Goal: Task Accomplishment & Management: Use online tool/utility

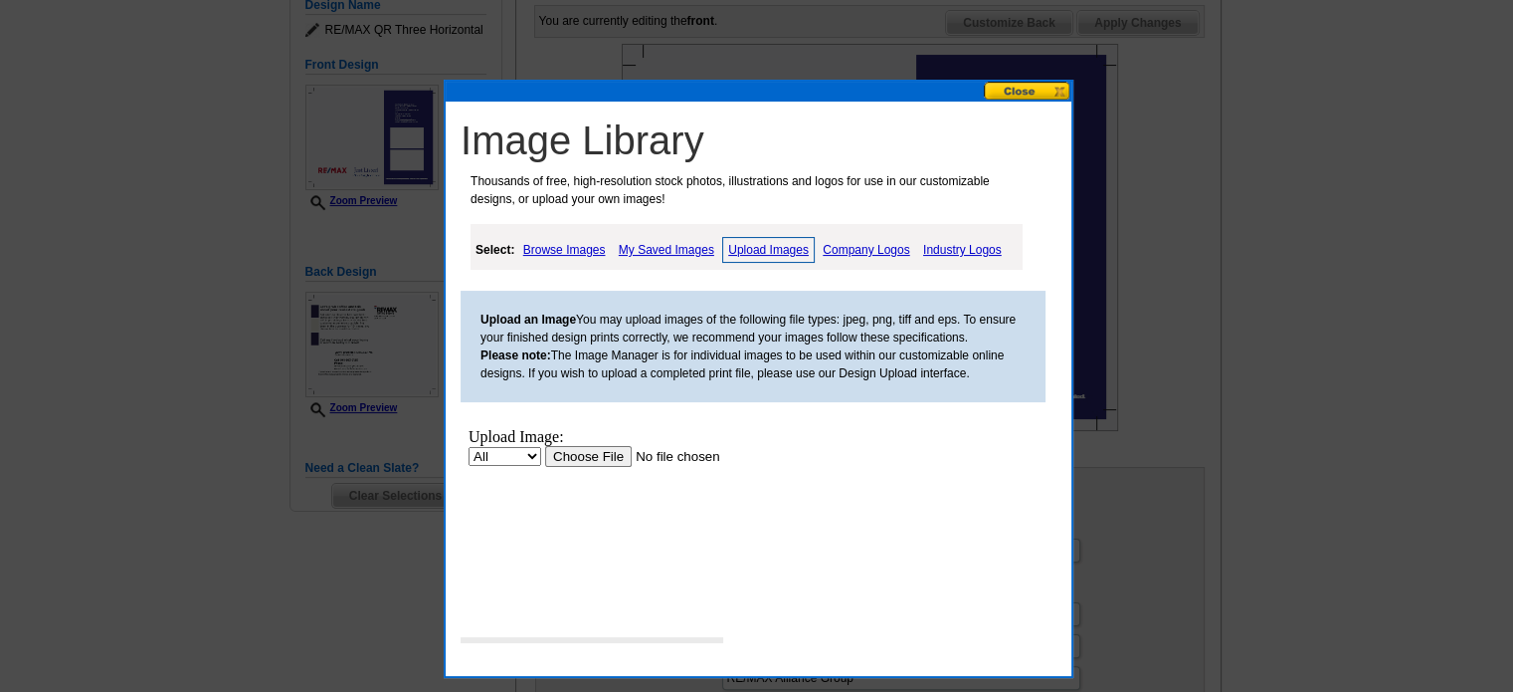
click at [1012, 94] on button at bounding box center [1028, 91] width 88 height 19
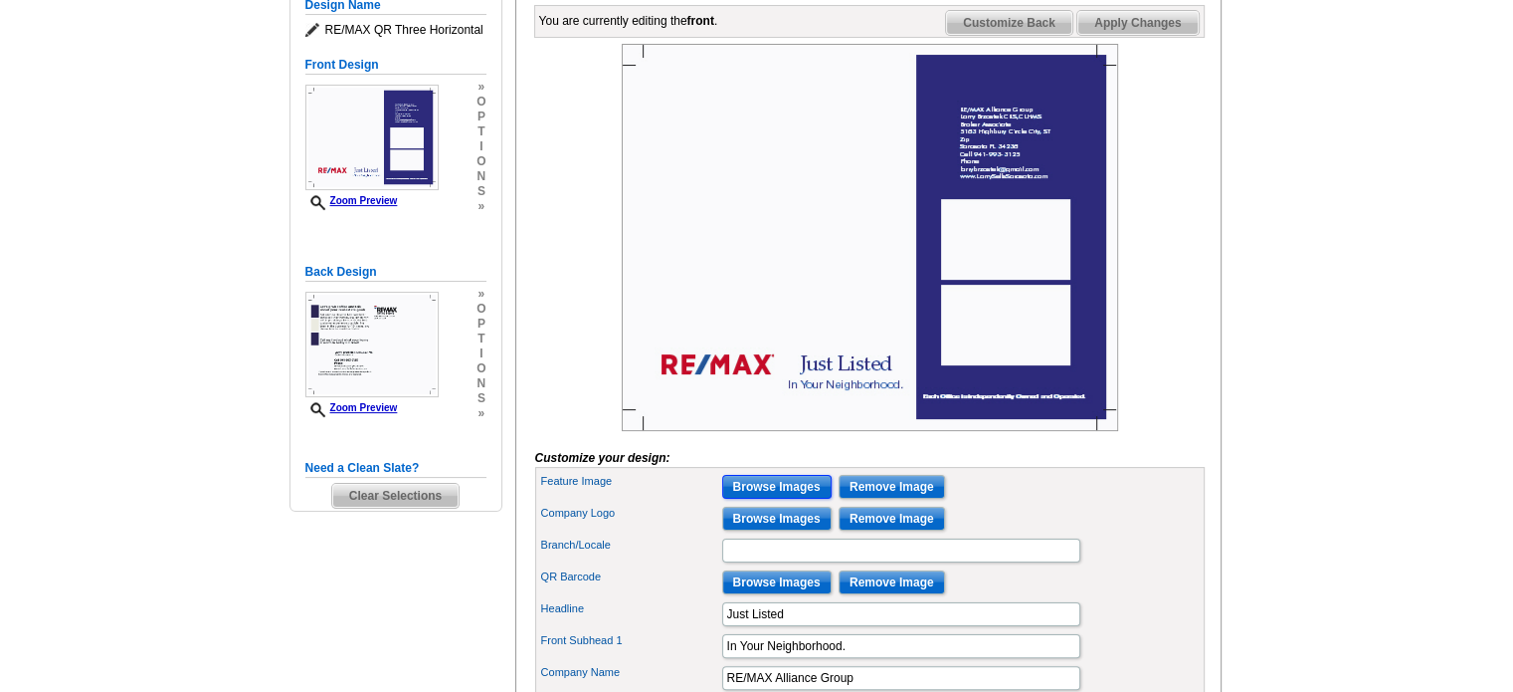
click at [788, 499] on input "Browse Images" at bounding box center [776, 487] width 109 height 24
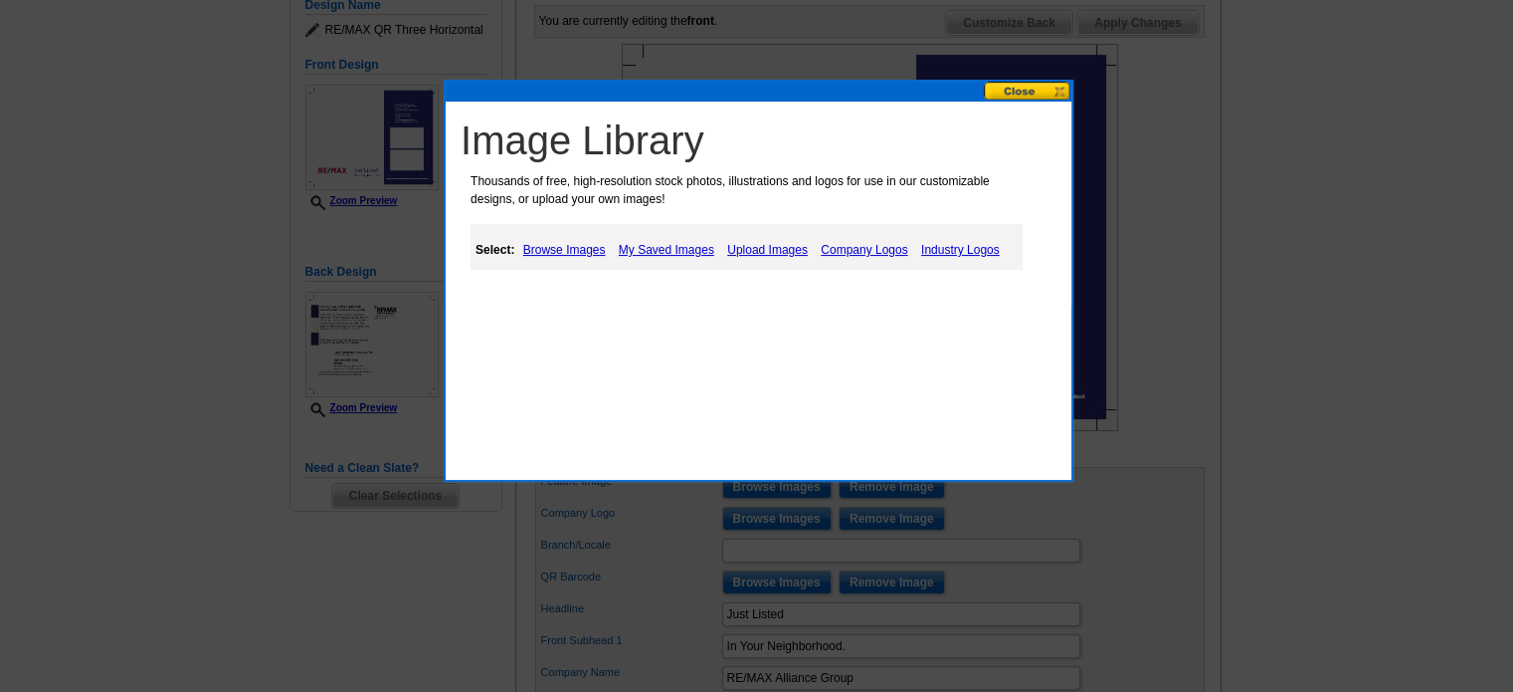
click at [762, 248] on link "Upload Images" at bounding box center [767, 250] width 91 height 24
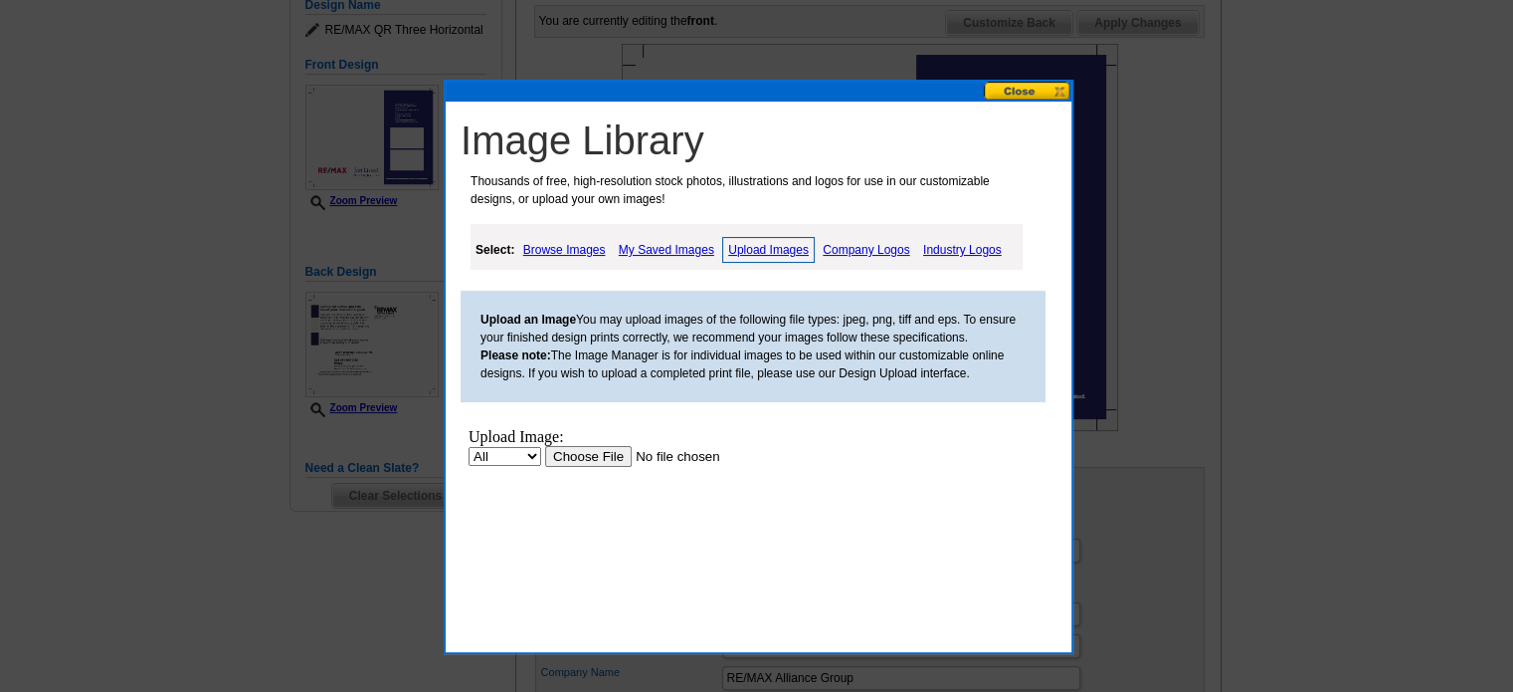
click at [583, 460] on input "file" at bounding box center [671, 456] width 252 height 21
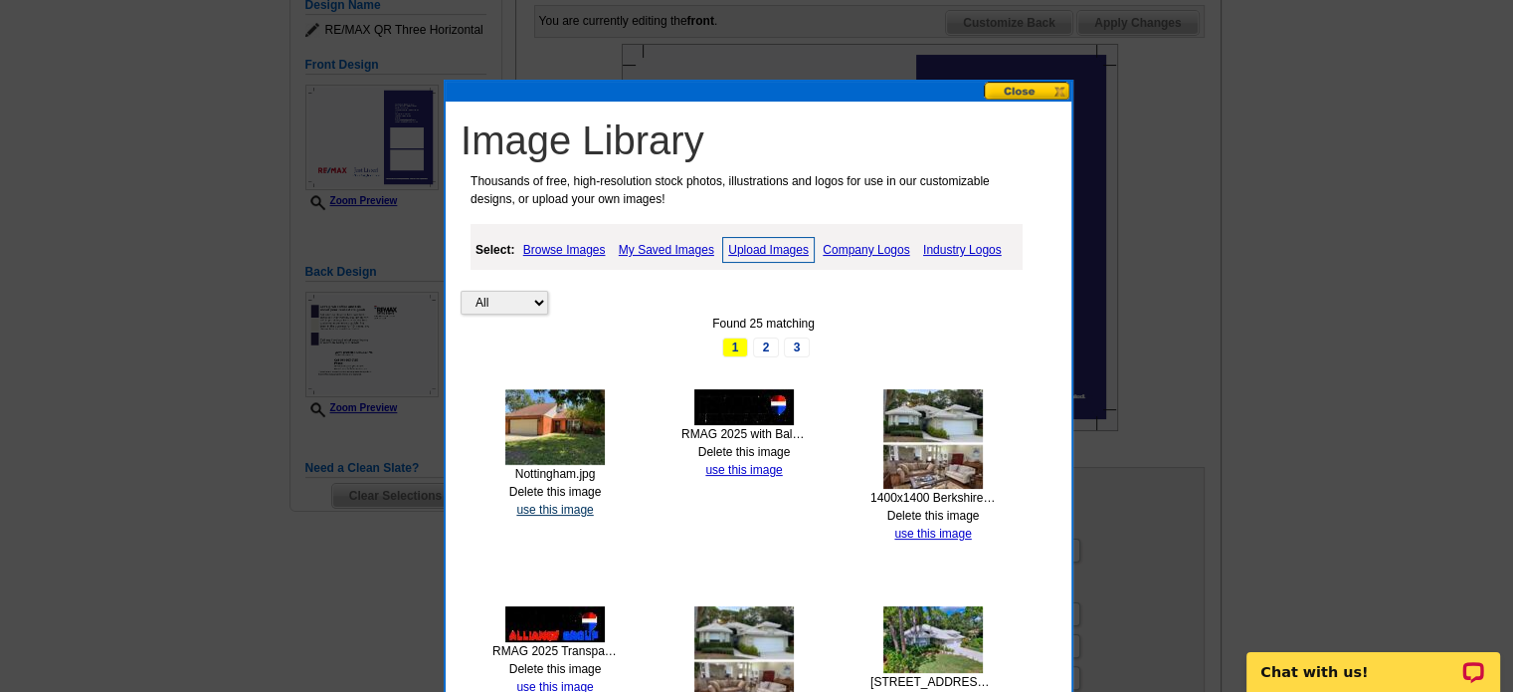
click at [553, 503] on link "use this image" at bounding box center [554, 510] width 77 height 14
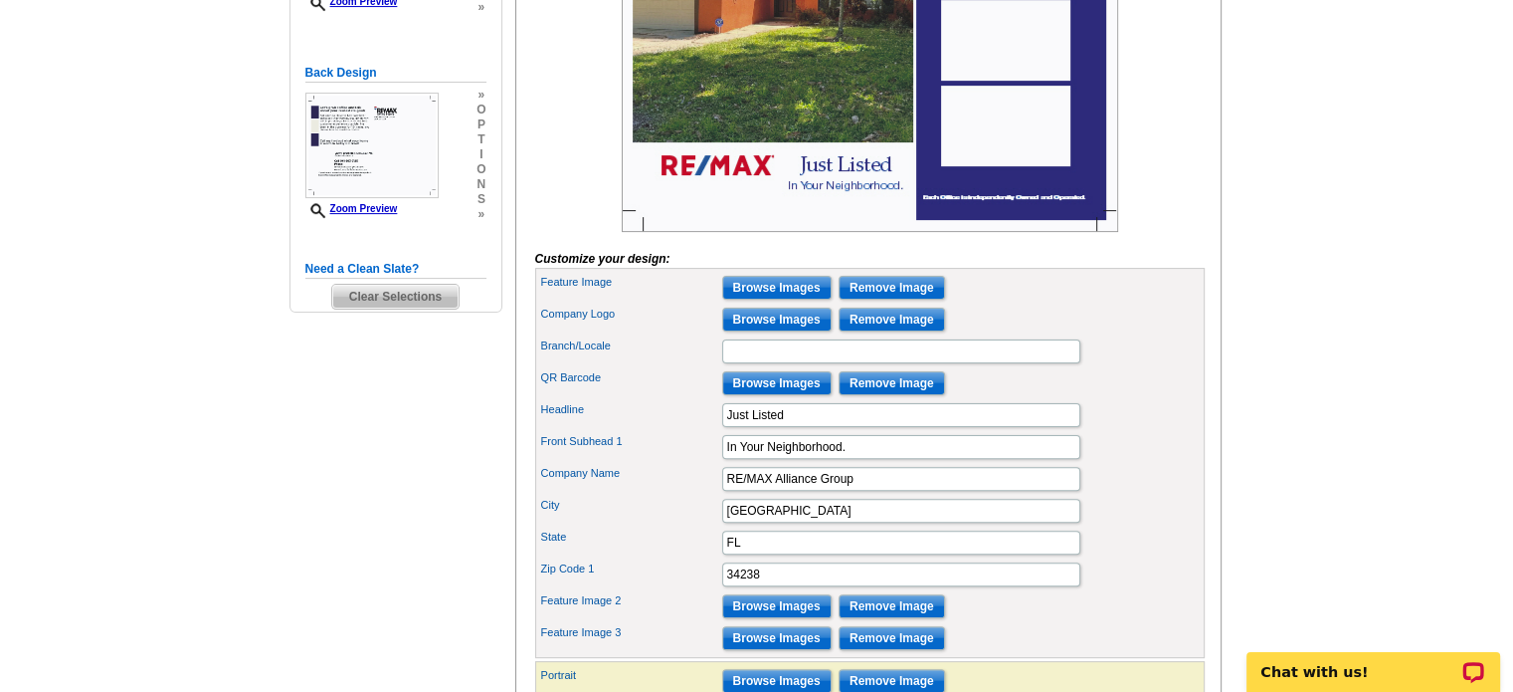
scroll to position [498, 0]
click at [771, 331] on input "Browse Images" at bounding box center [776, 319] width 109 height 24
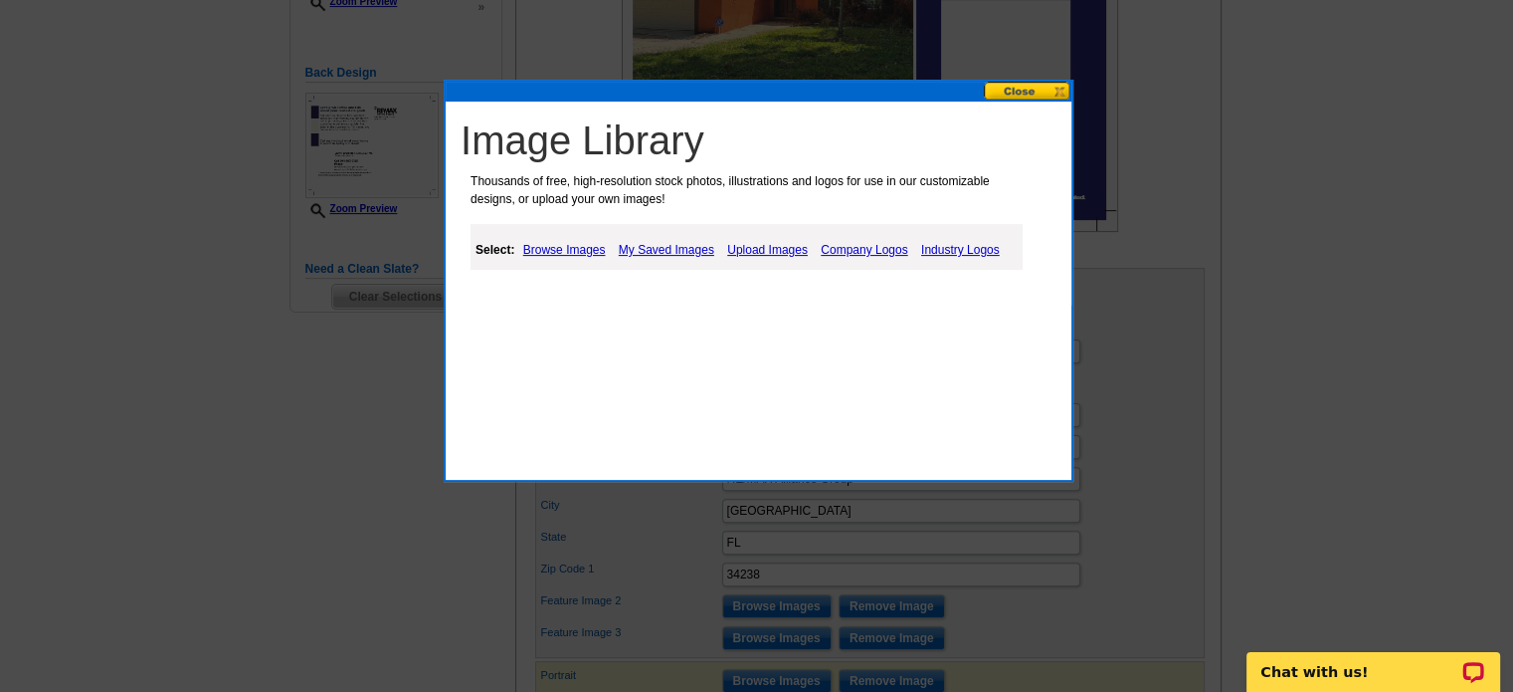
click at [673, 249] on link "My Saved Images" at bounding box center [666, 250] width 105 height 24
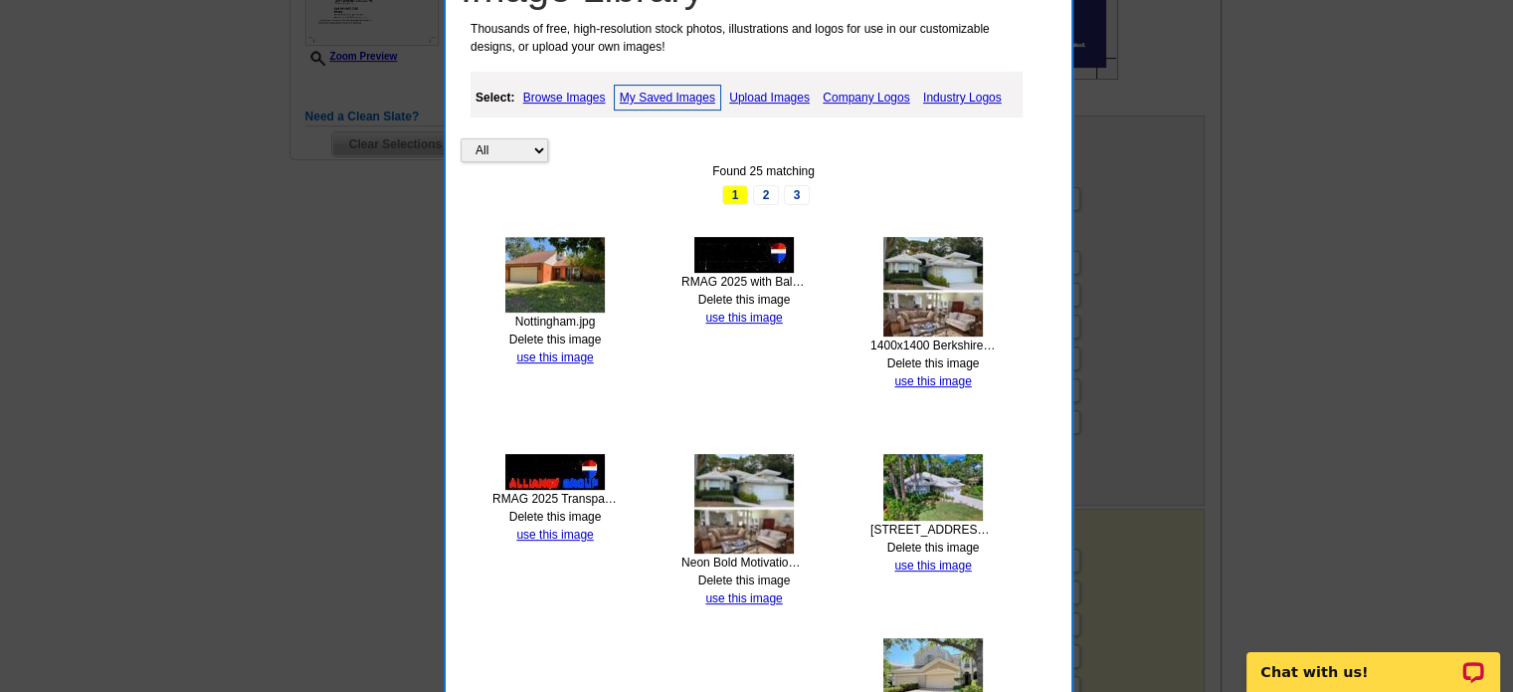
scroll to position [697, 0]
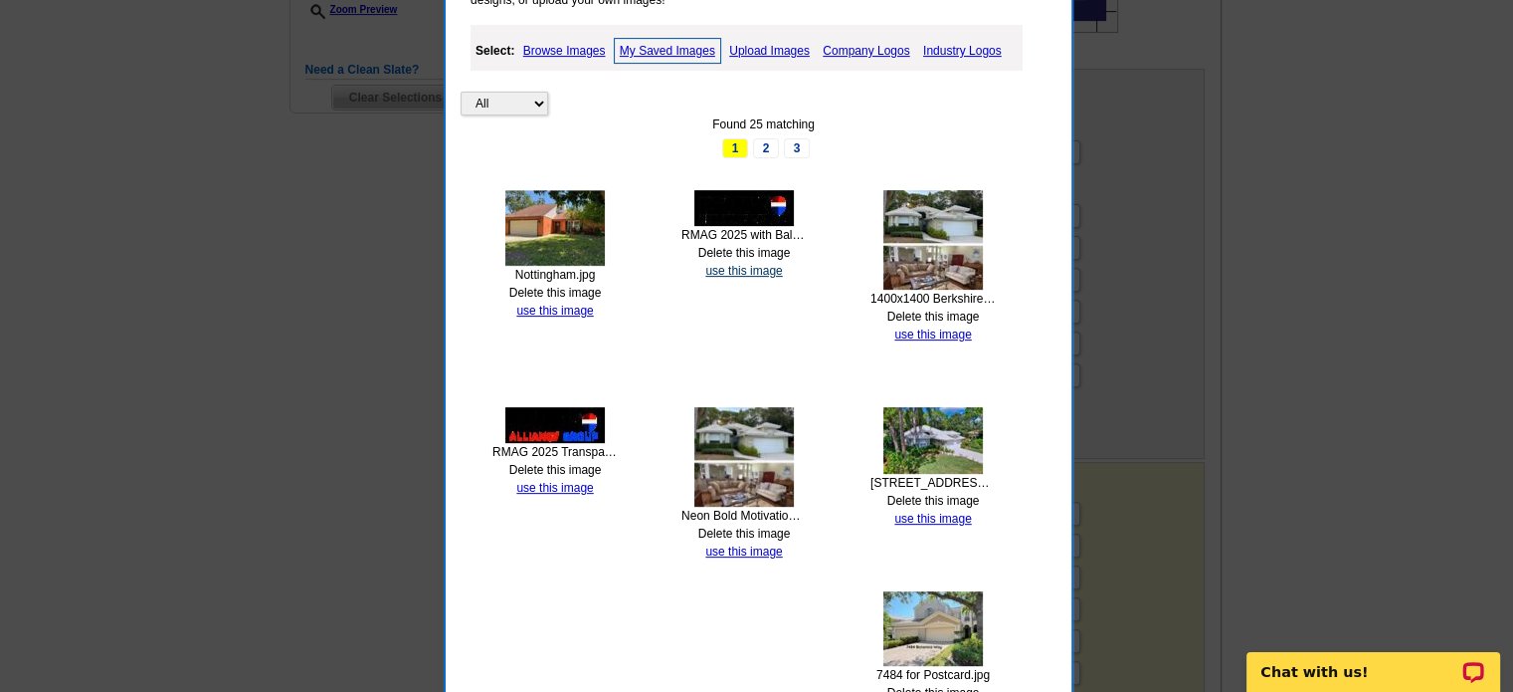
click at [729, 267] on link "use this image" at bounding box center [743, 271] width 77 height 14
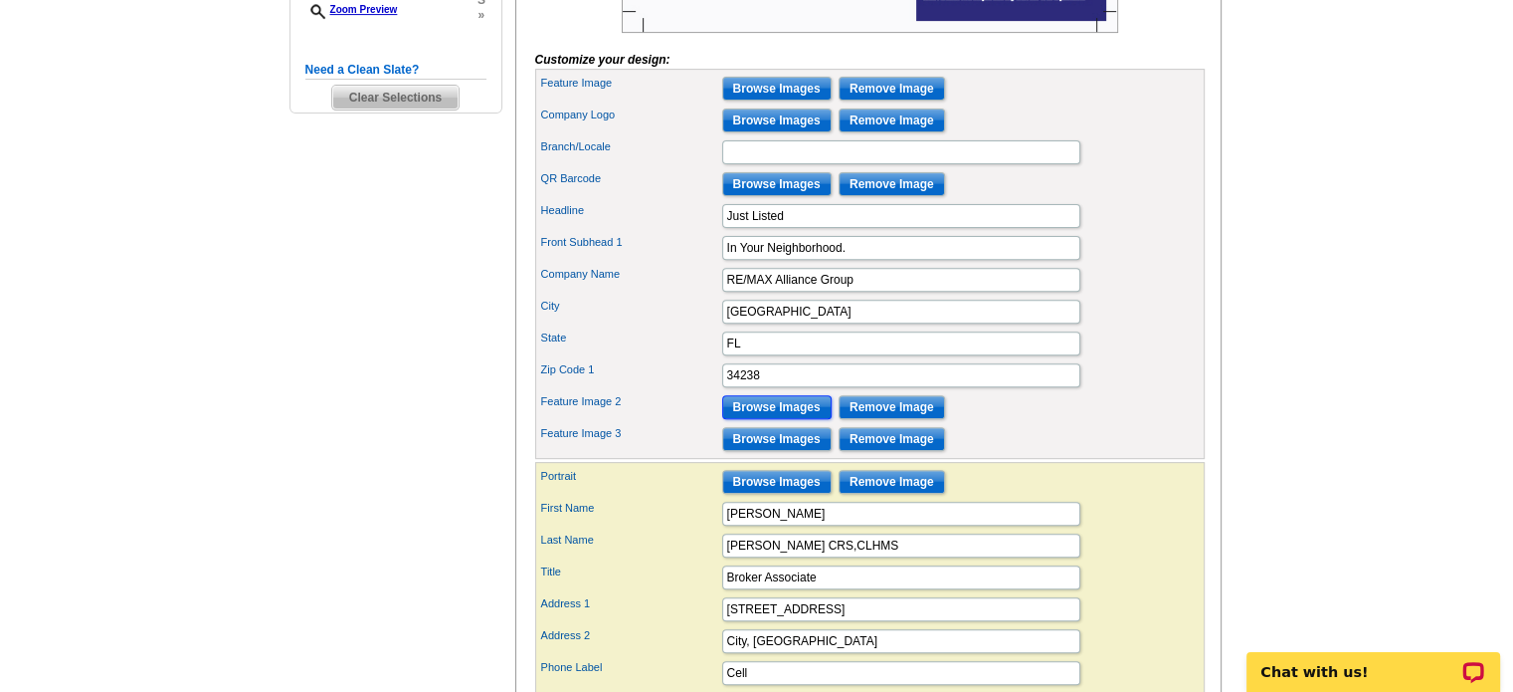
click at [767, 419] on input "Browse Images" at bounding box center [776, 407] width 109 height 24
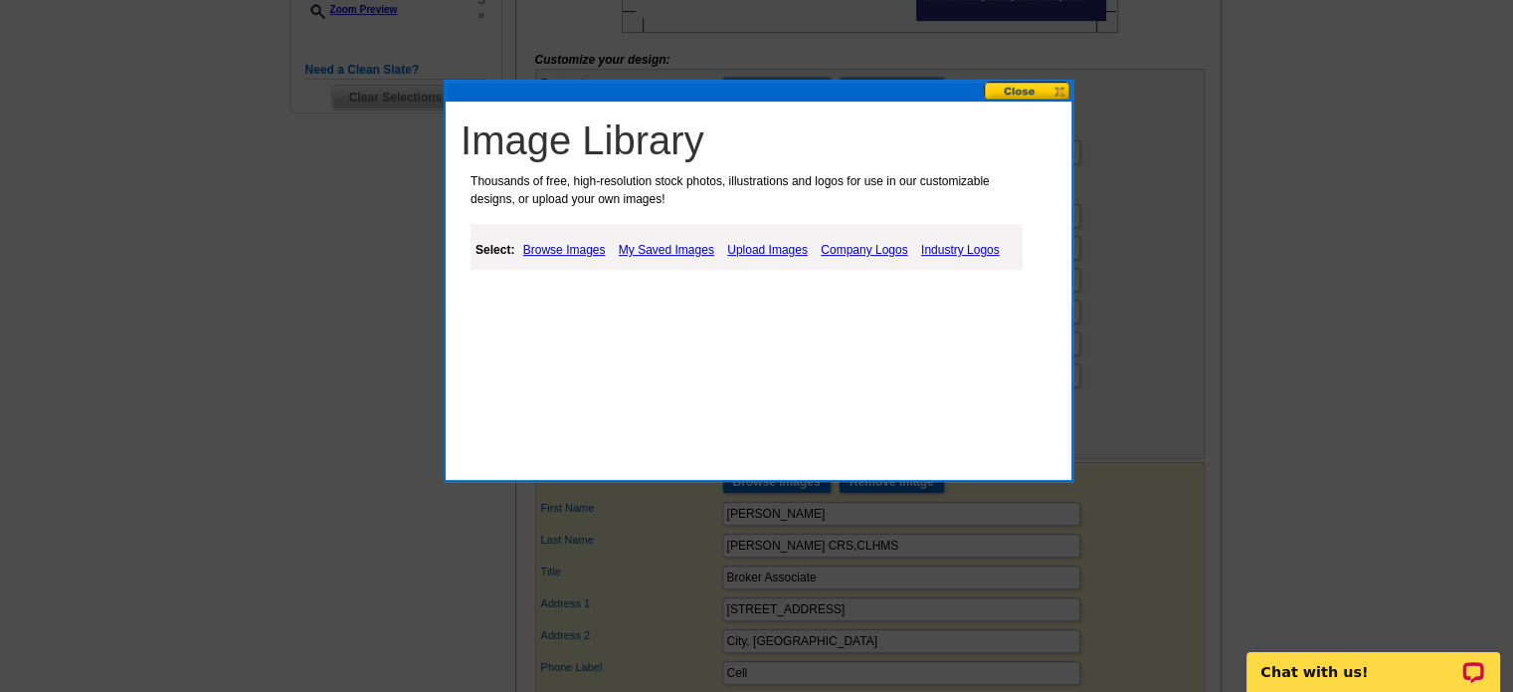
click at [763, 247] on link "Upload Images" at bounding box center [767, 250] width 91 height 24
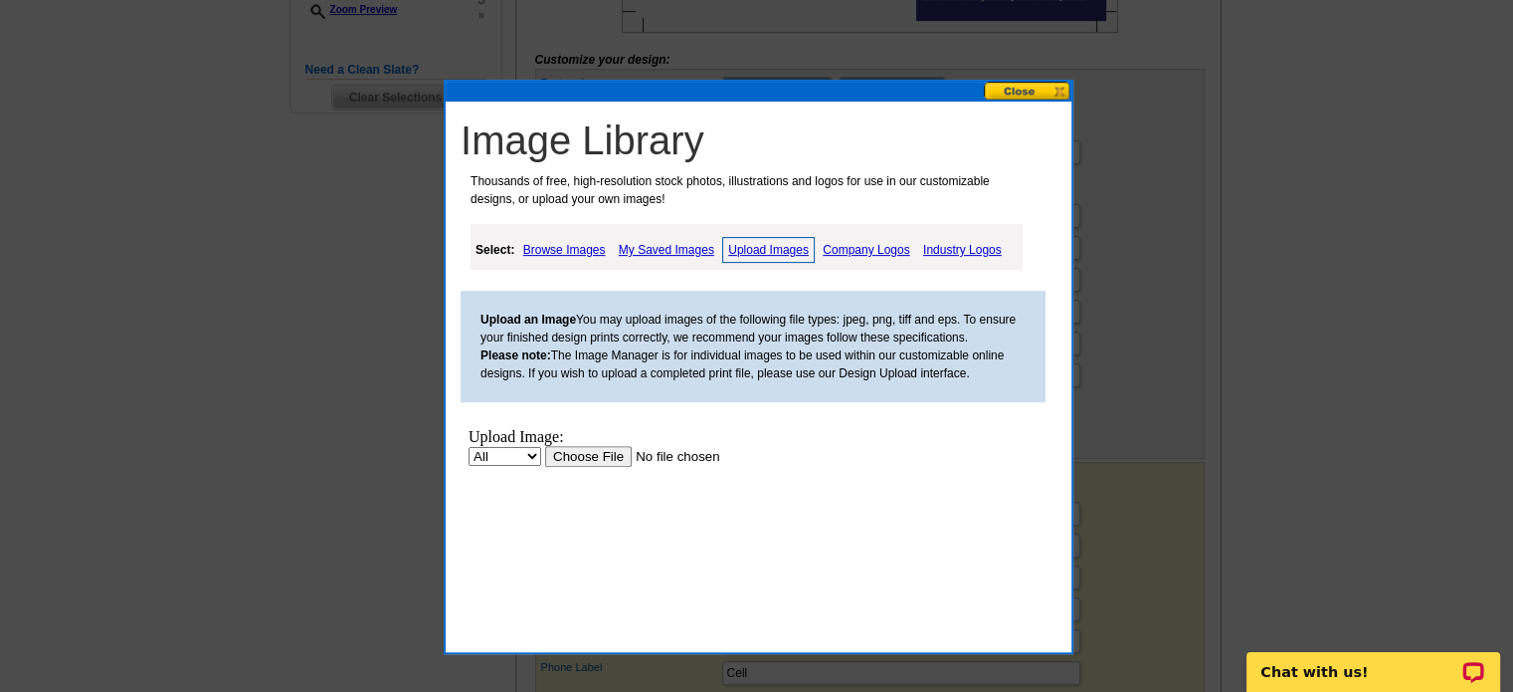
scroll to position [0, 0]
click at [590, 459] on input "file" at bounding box center [671, 456] width 252 height 21
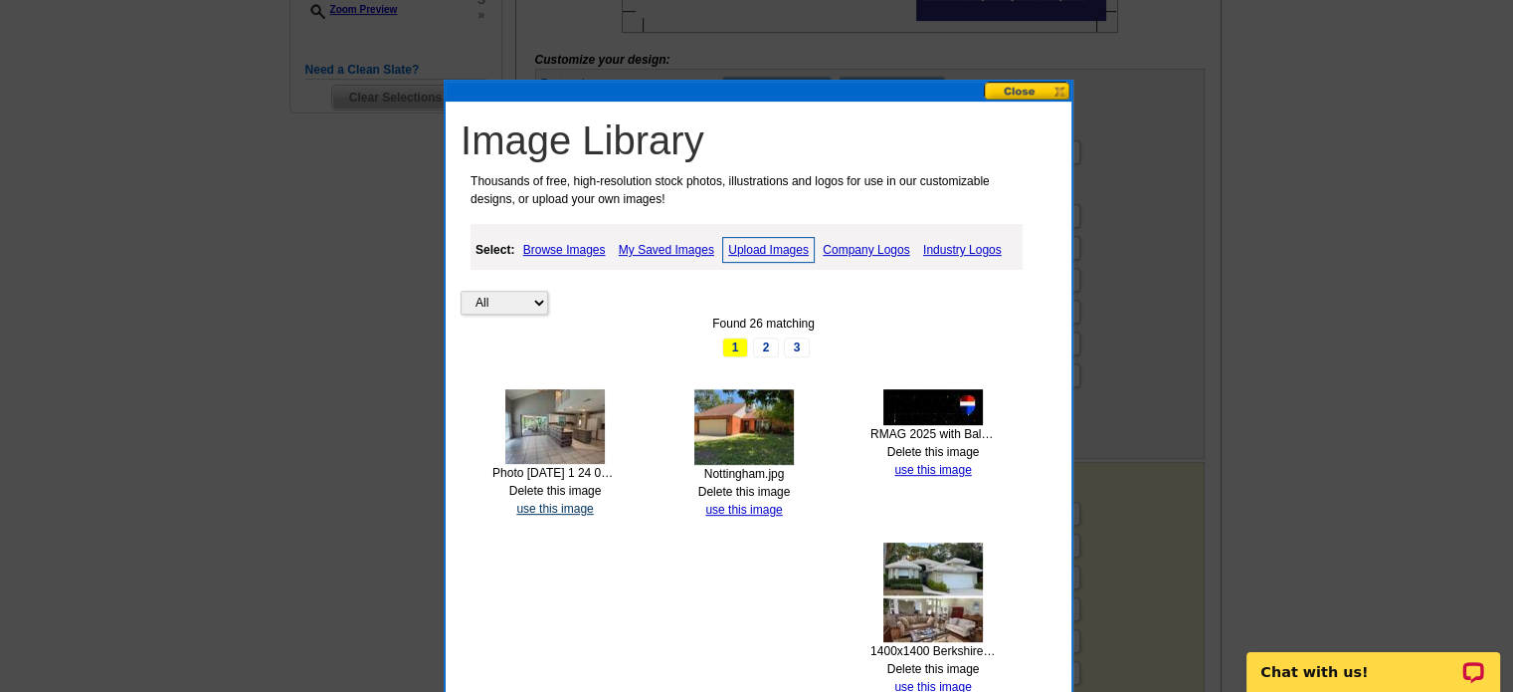
click at [543, 504] on link "use this image" at bounding box center [554, 509] width 77 height 14
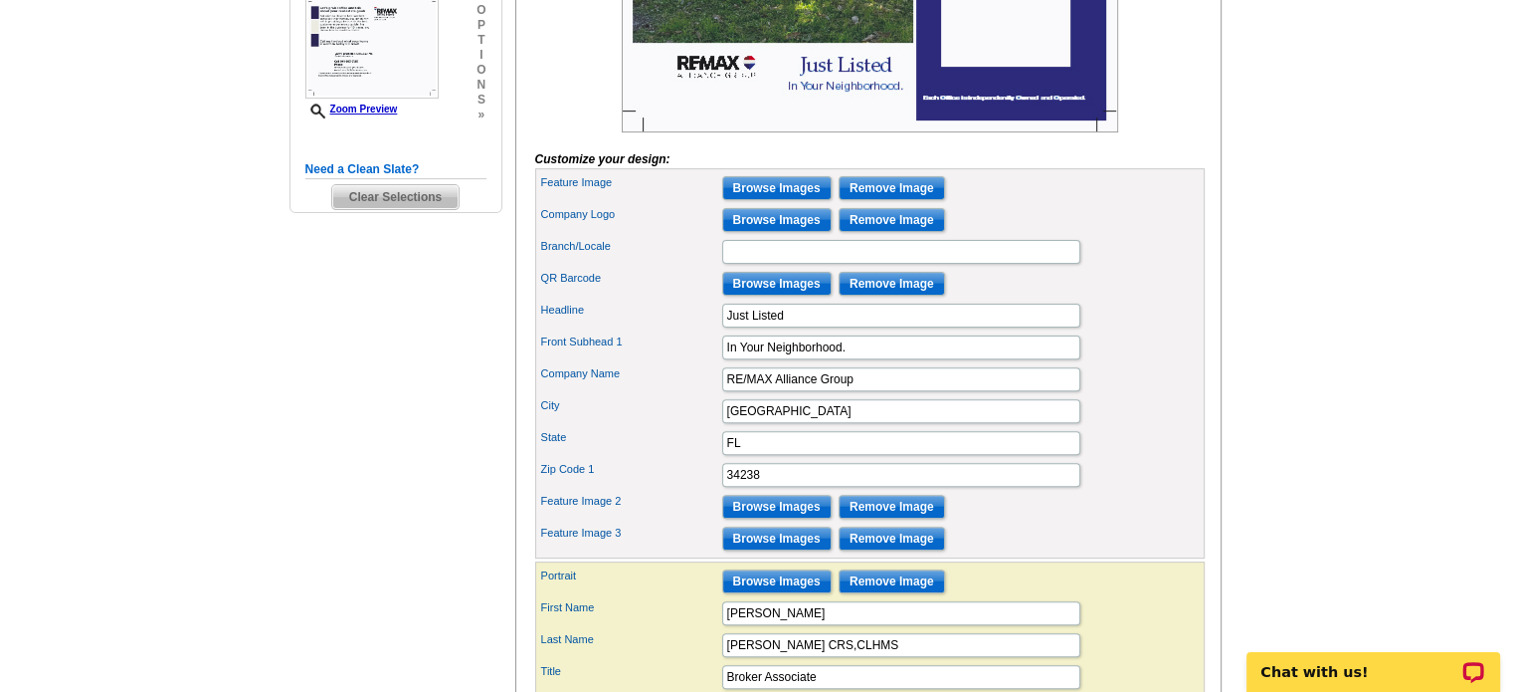
scroll to position [697, 0]
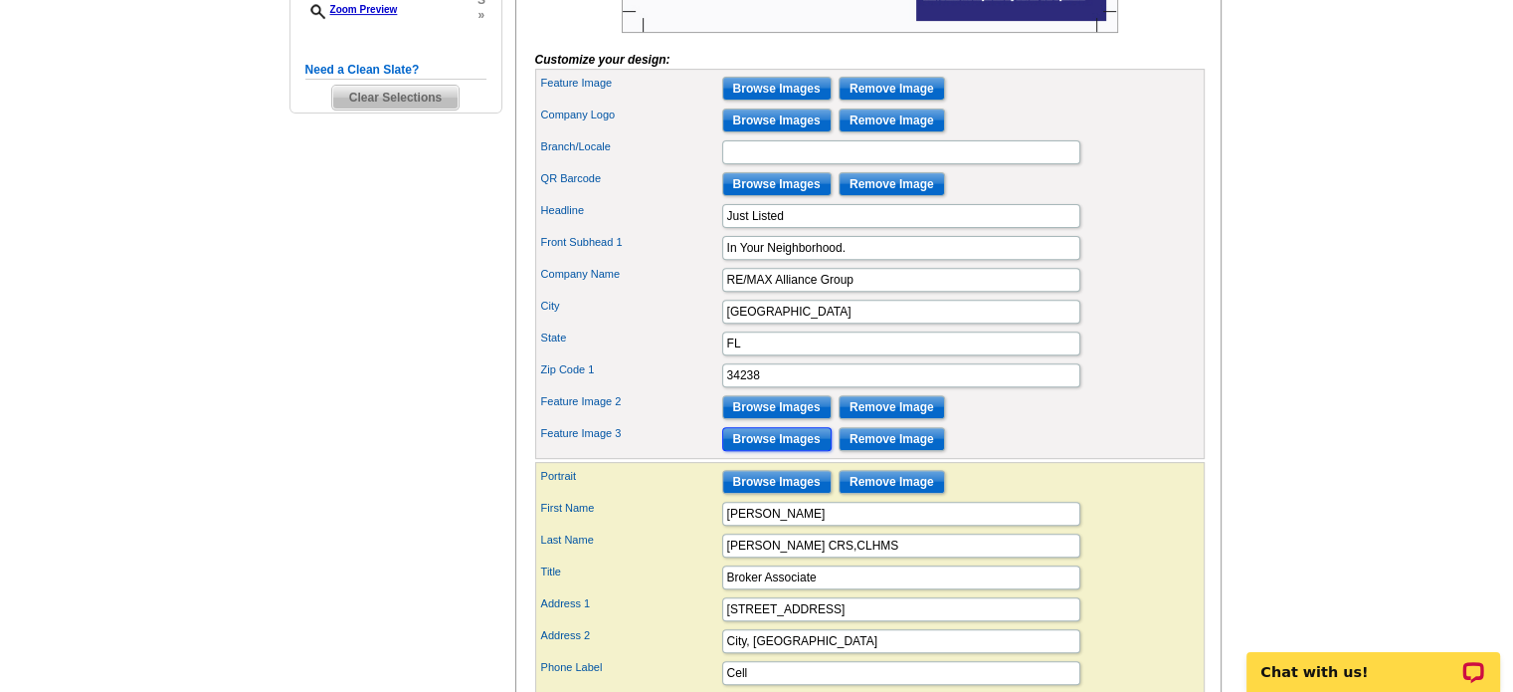
click at [768, 451] on input "Browse Images" at bounding box center [776, 439] width 109 height 24
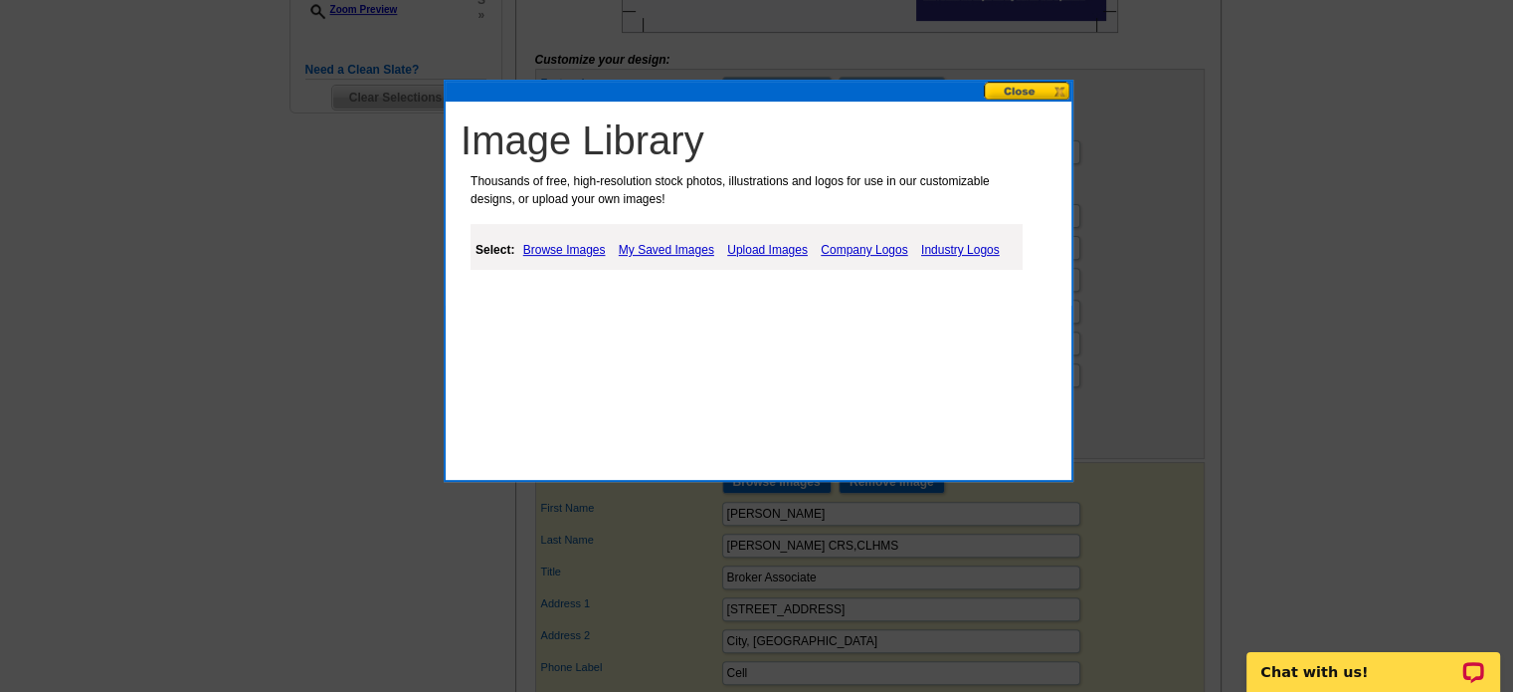
click at [762, 251] on link "Upload Images" at bounding box center [767, 250] width 91 height 24
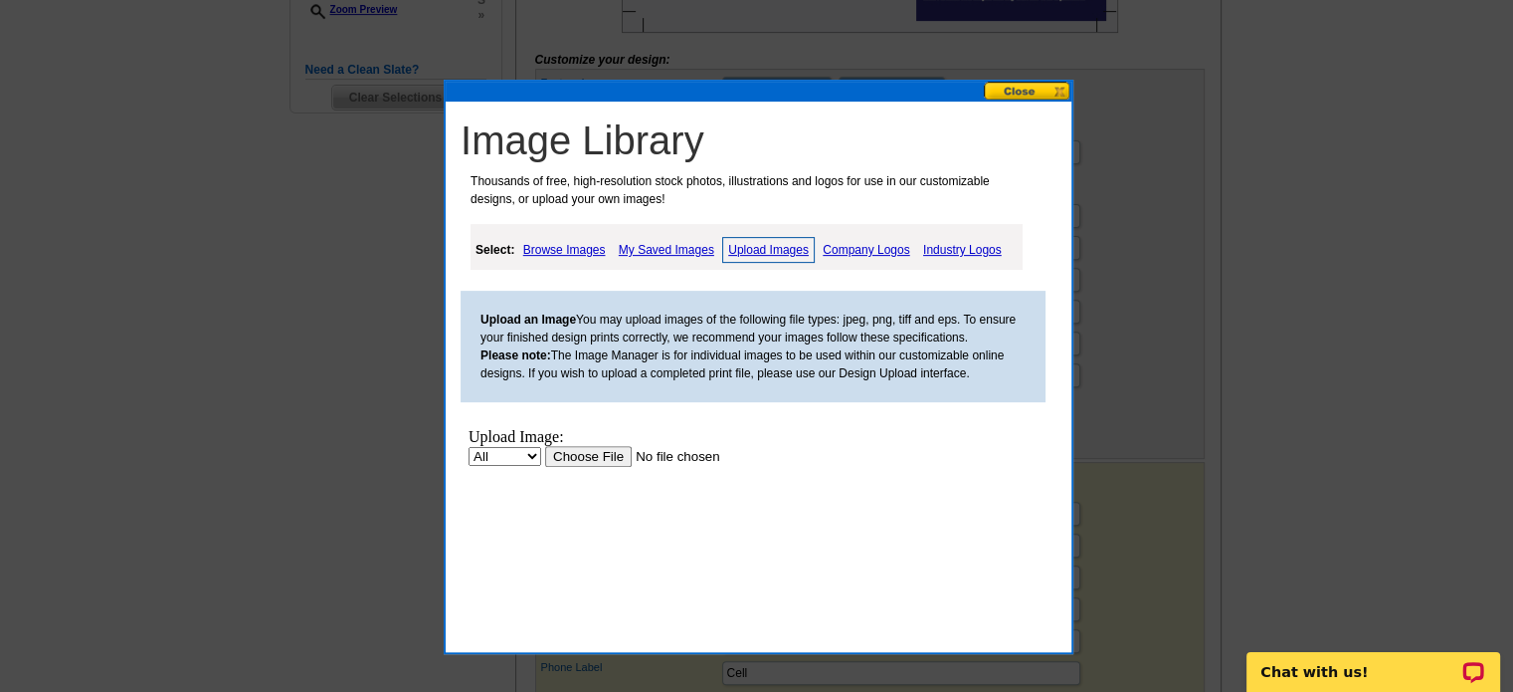
scroll to position [0, 0]
click at [576, 456] on input "file" at bounding box center [671, 456] width 252 height 21
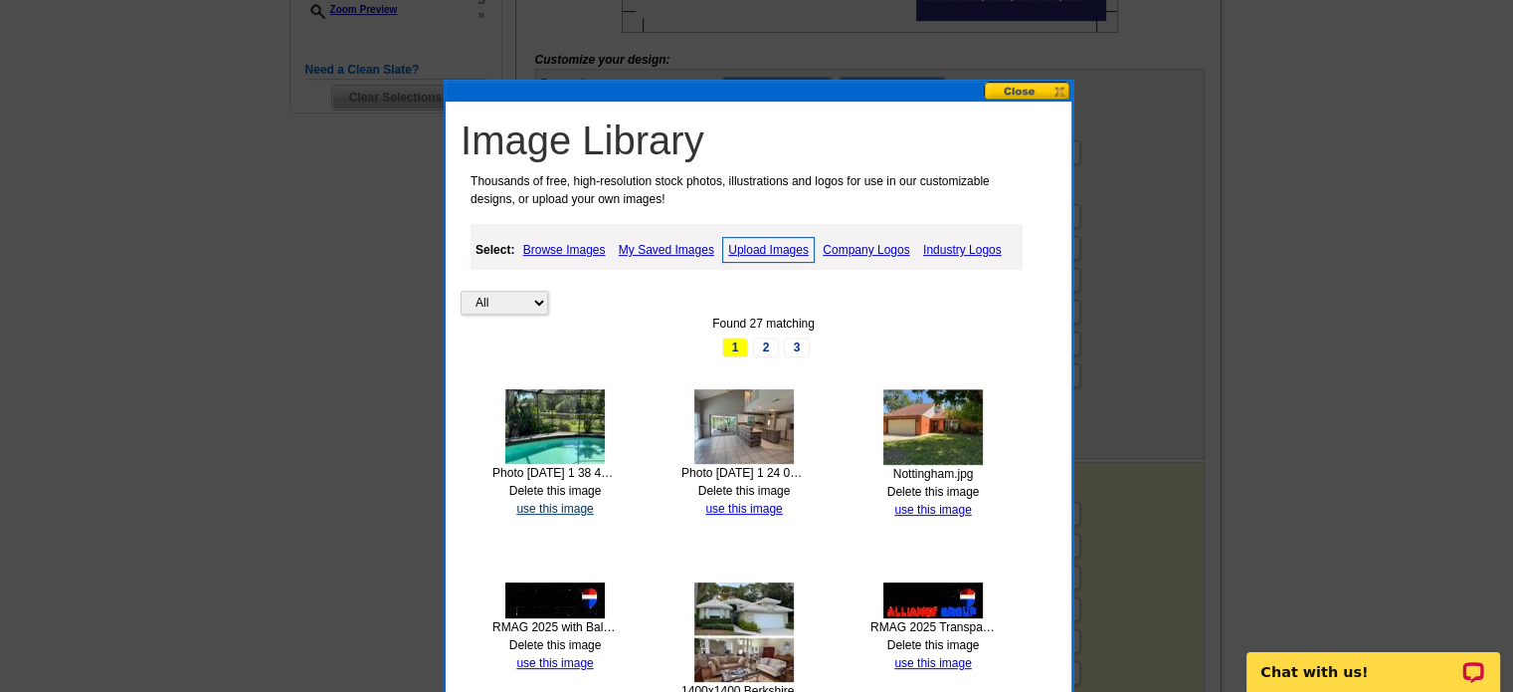
click at [558, 504] on link "use this image" at bounding box center [554, 509] width 77 height 14
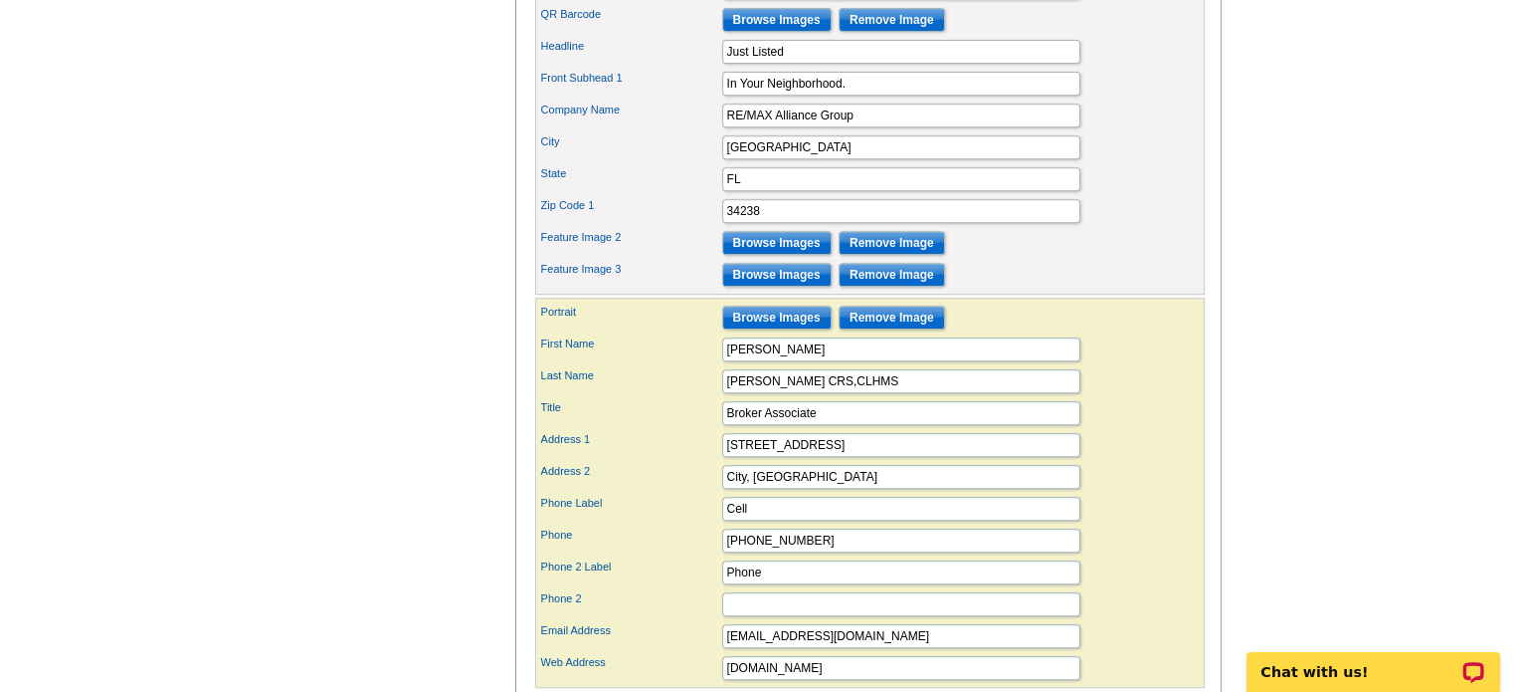
scroll to position [896, 0]
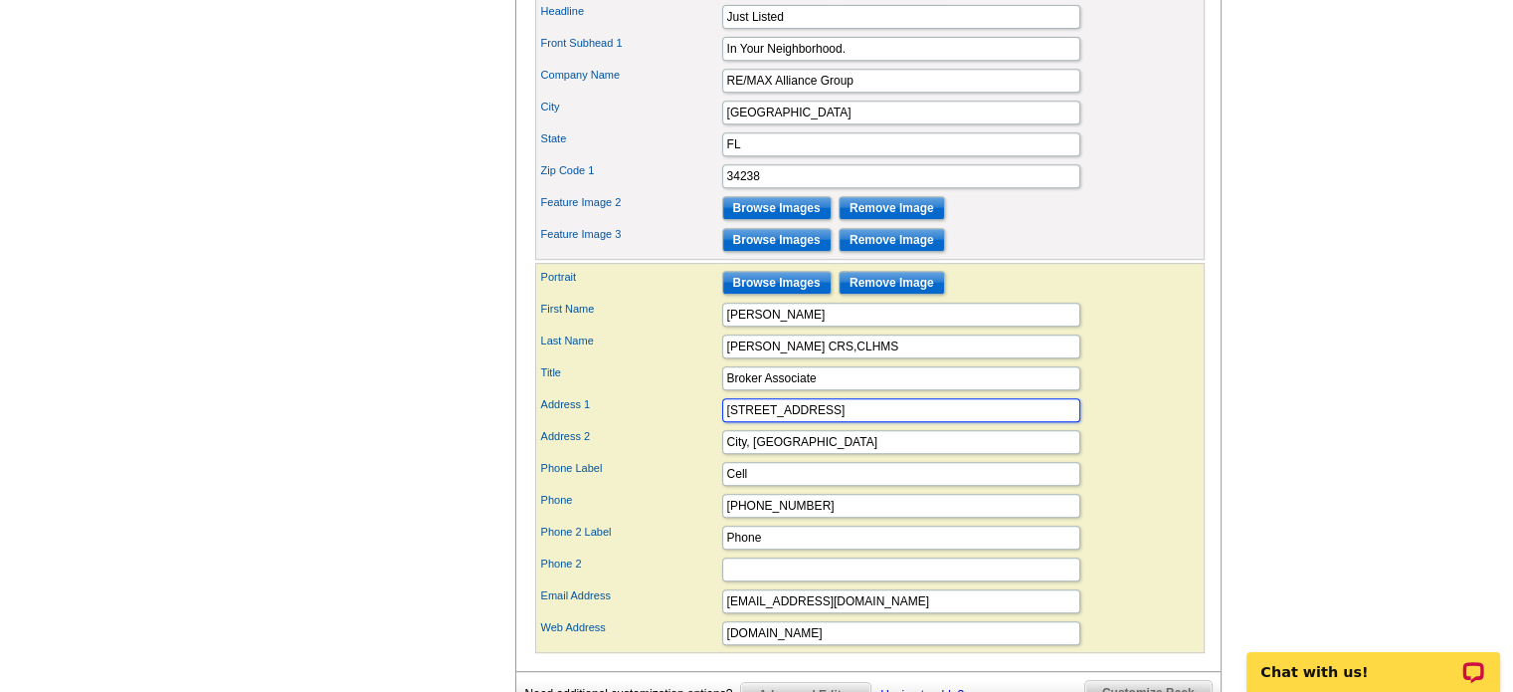
click at [845, 422] on input "[STREET_ADDRESS]" at bounding box center [901, 410] width 358 height 24
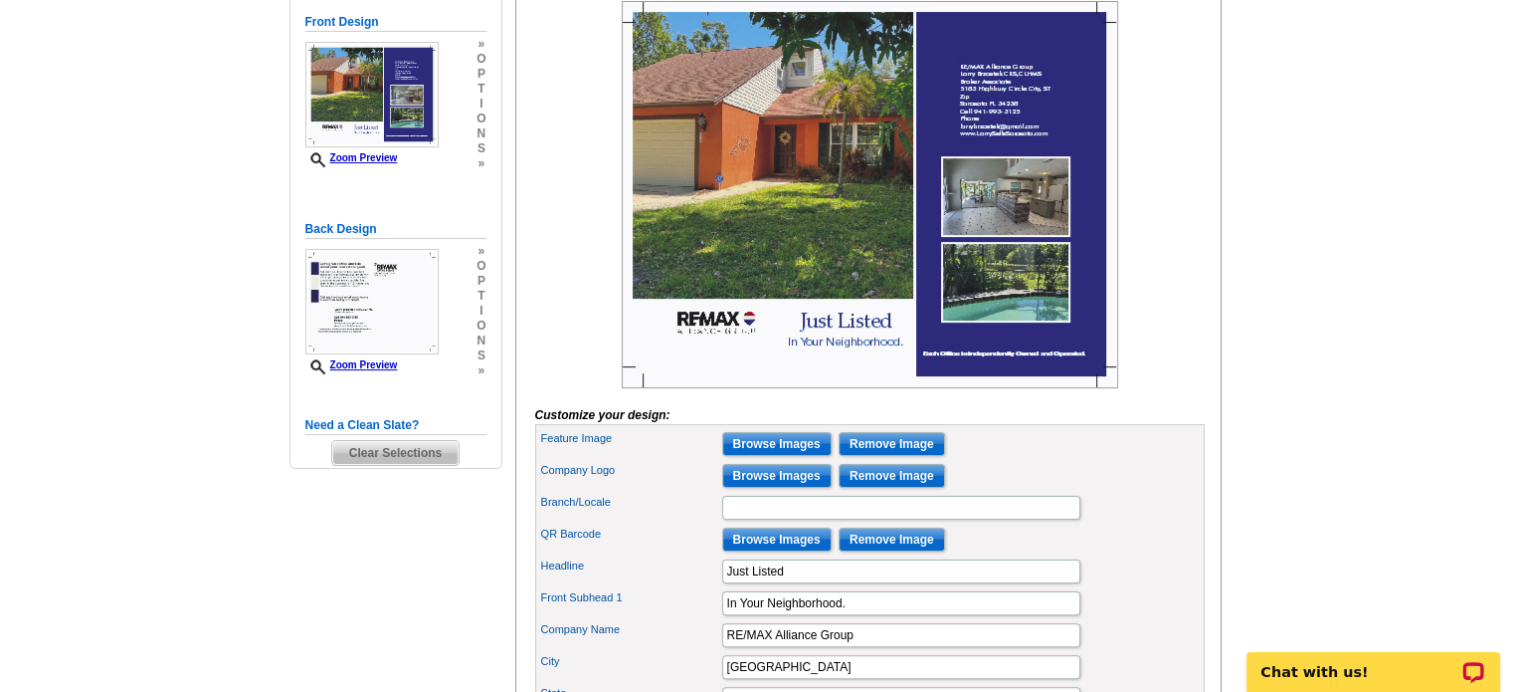
scroll to position [100, 0]
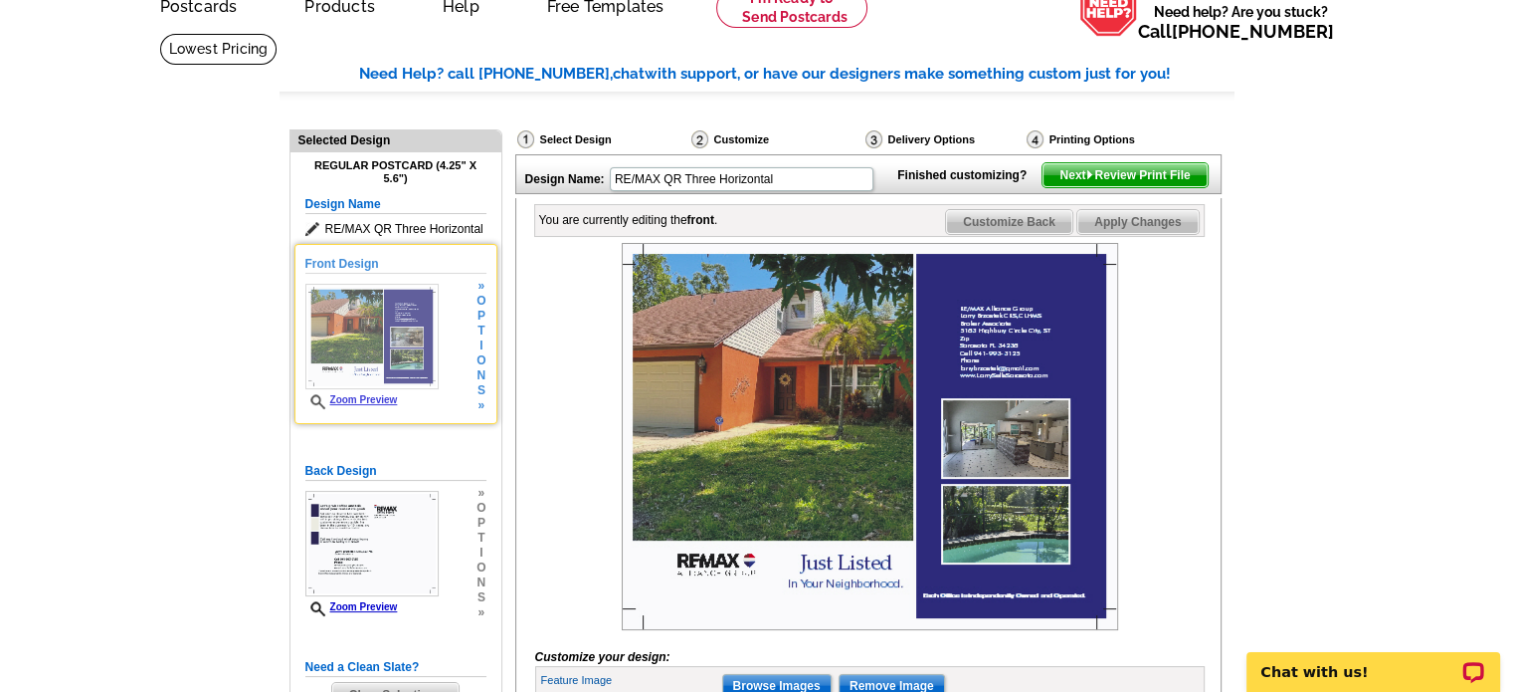
click at [363, 405] on link "Zoom Preview" at bounding box center [351, 399] width 93 height 11
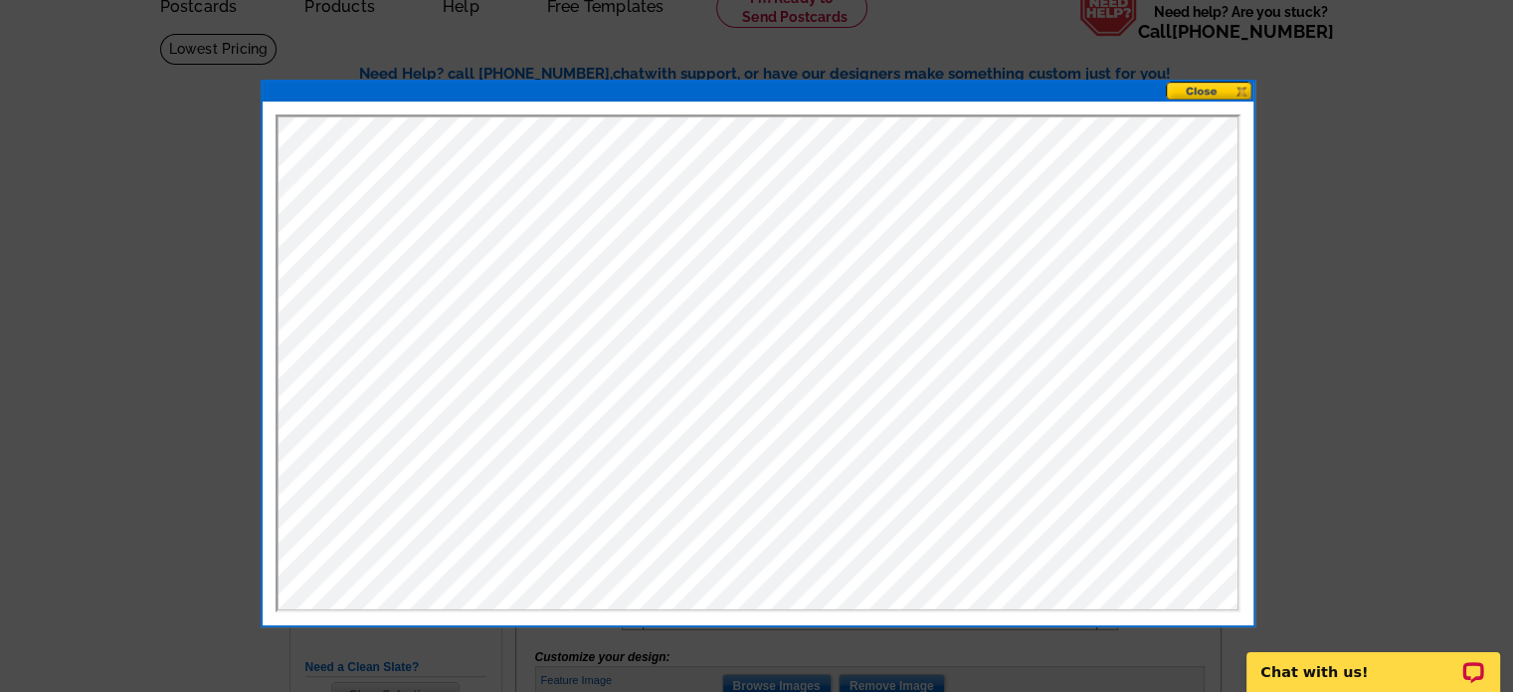
scroll to position [0, 0]
click at [1195, 92] on button at bounding box center [1210, 91] width 88 height 19
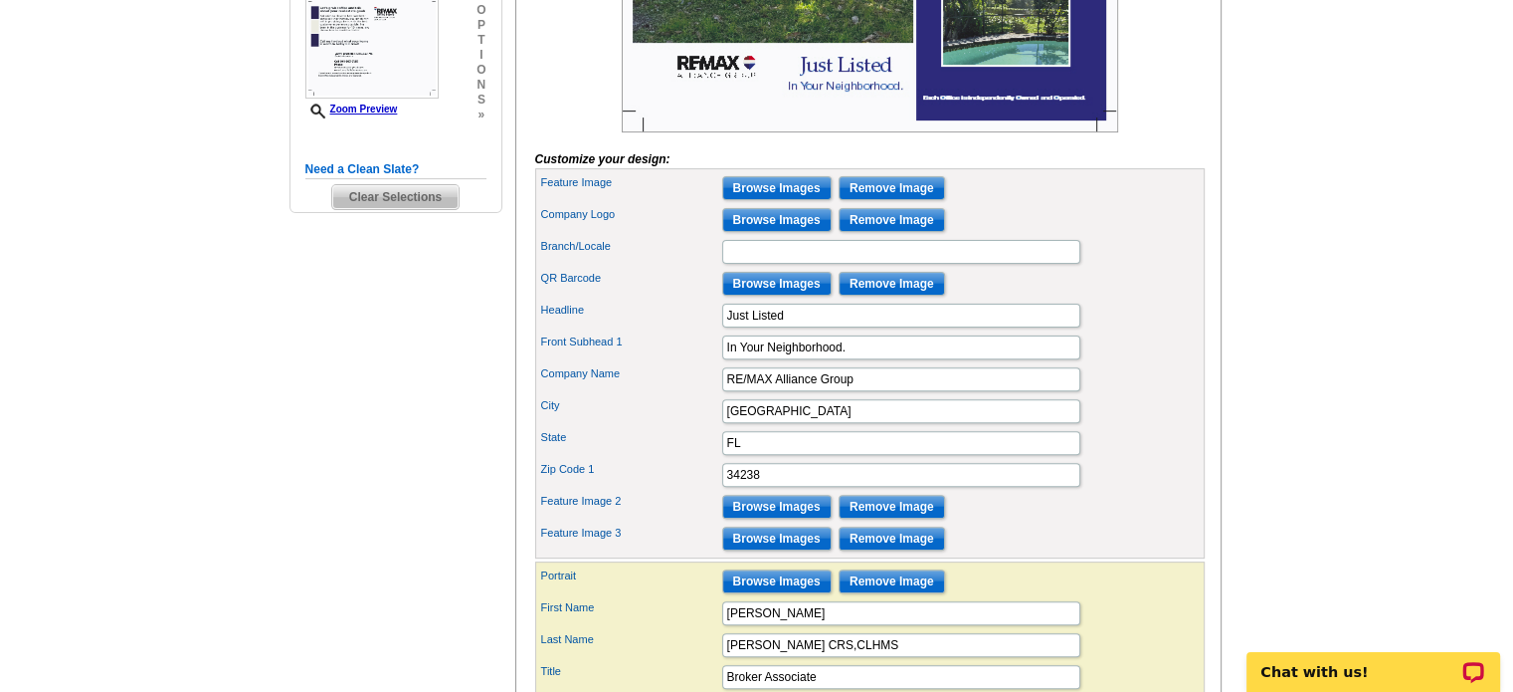
scroll to position [697, 0]
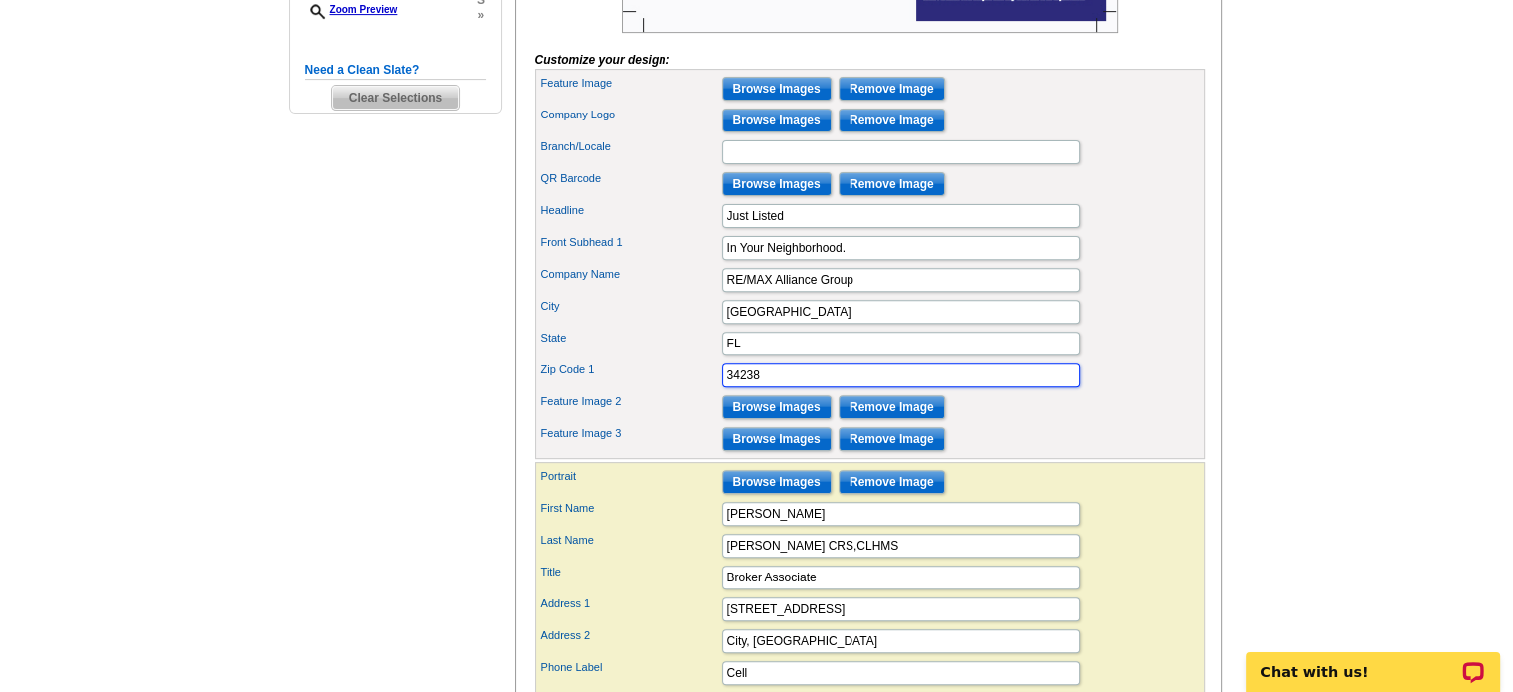
click at [767, 387] on input "34238" at bounding box center [901, 375] width 358 height 24
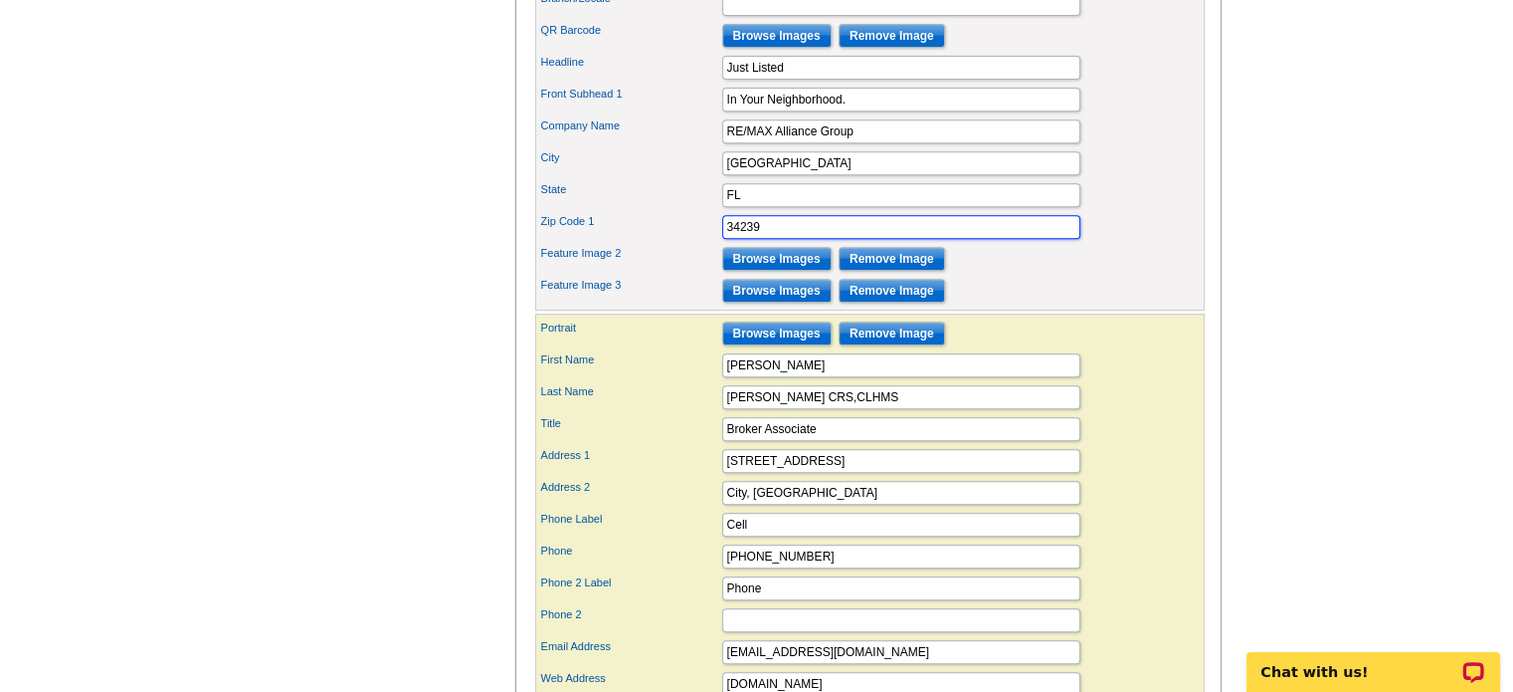
scroll to position [896, 0]
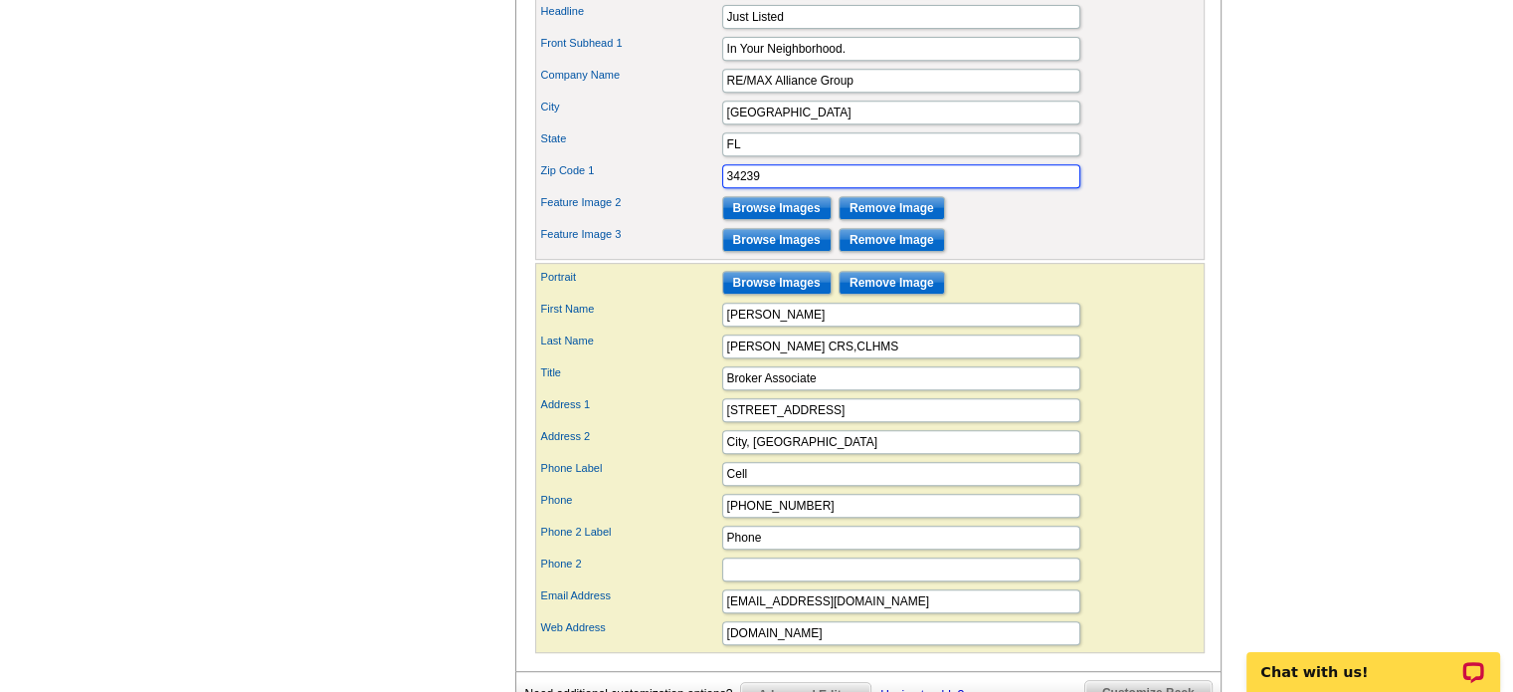
type input "34239"
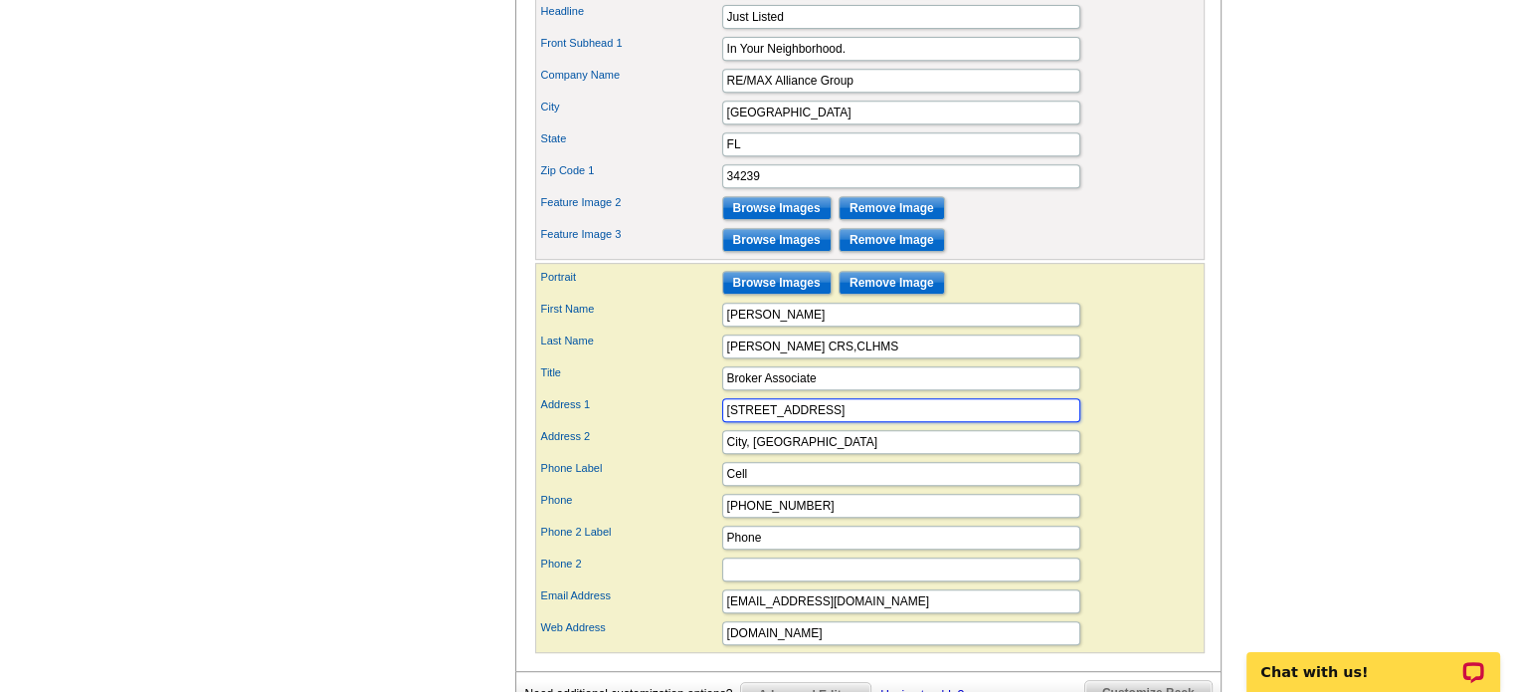
click at [849, 422] on input "[STREET_ADDRESS]" at bounding box center [901, 410] width 358 height 24
type input "5"
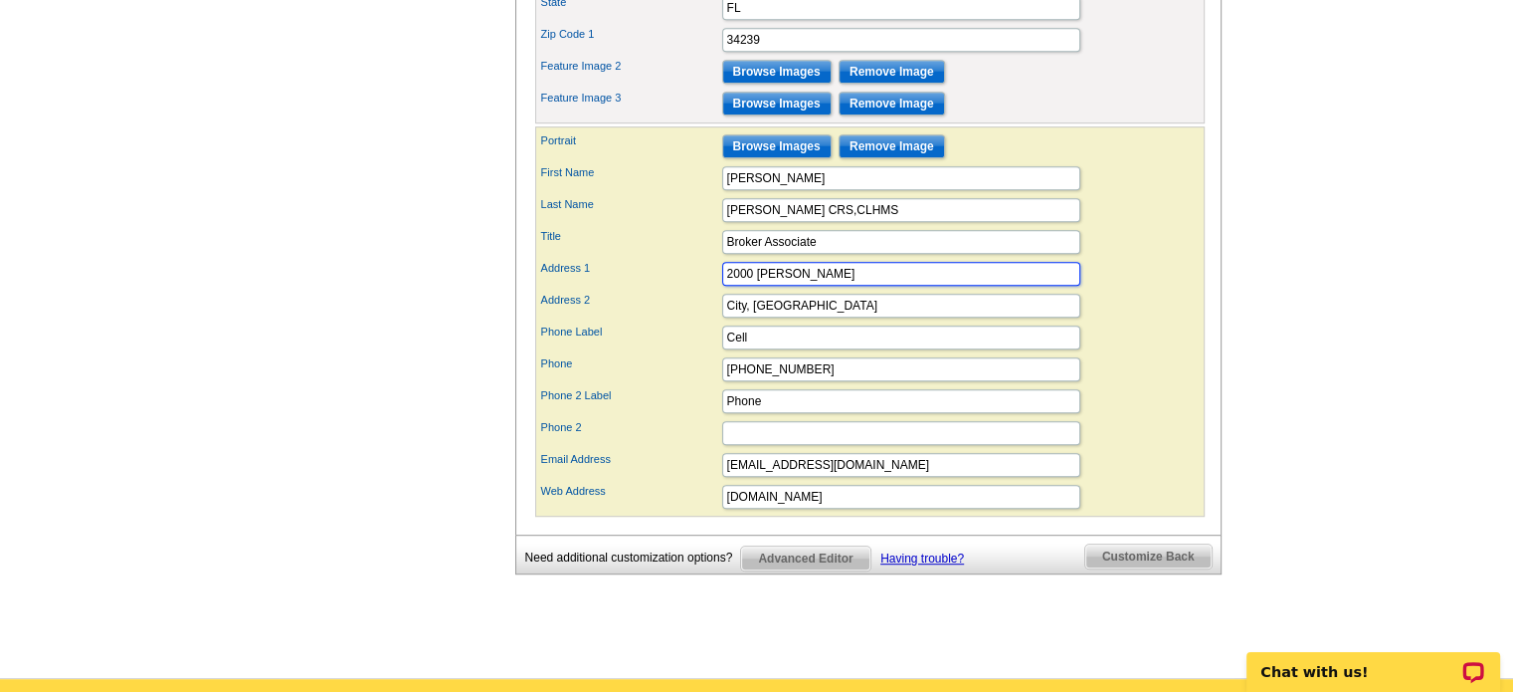
scroll to position [1095, 0]
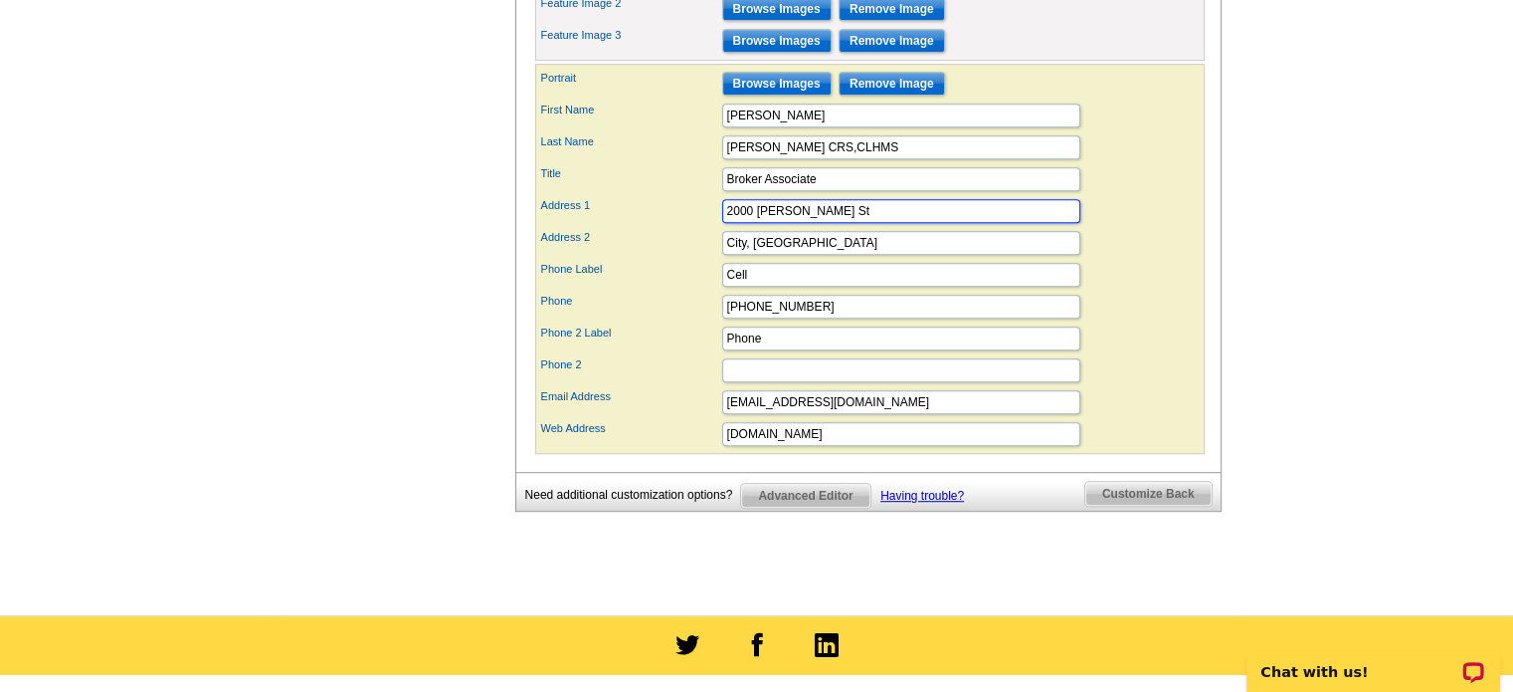
type input "2000 [PERSON_NAME] St"
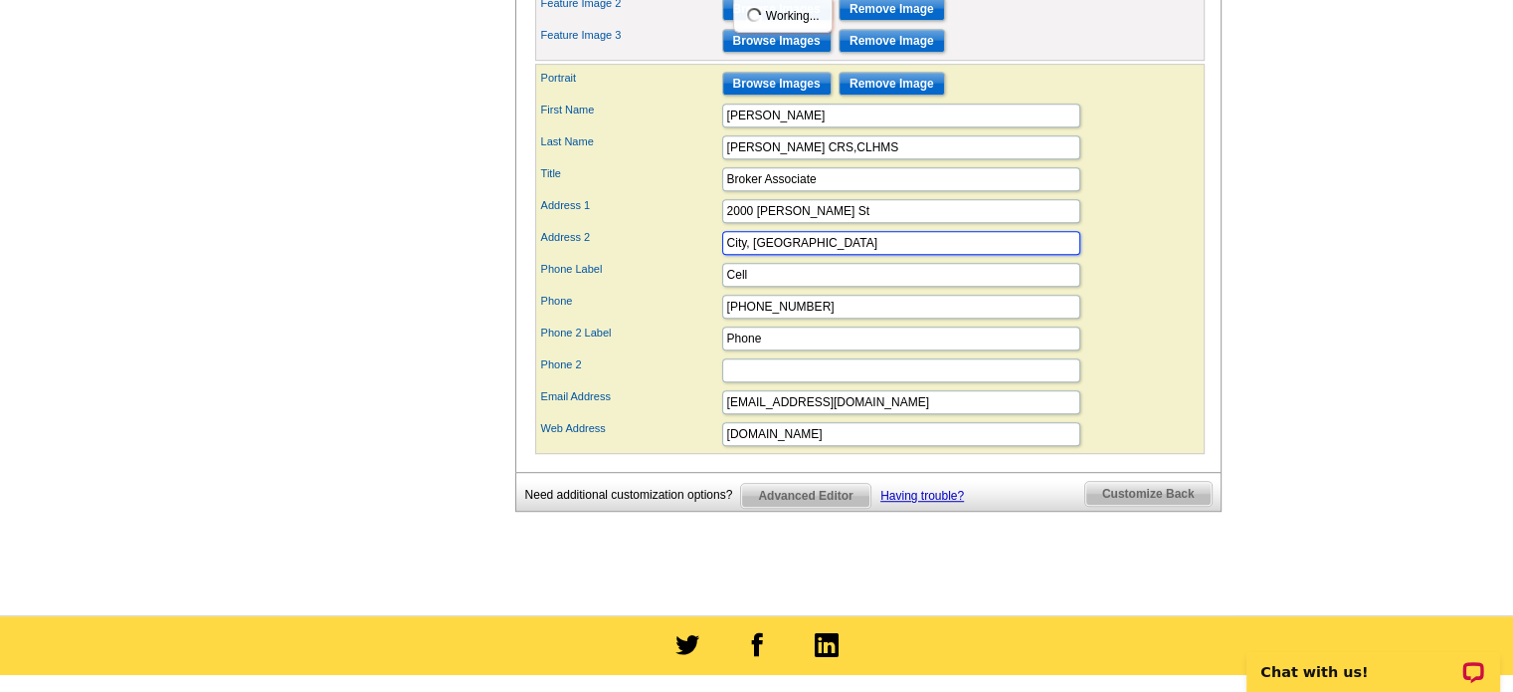
click at [824, 255] on input "City, [GEOGRAPHIC_DATA]" at bounding box center [901, 243] width 358 height 24
type input "C"
type input "[GEOGRAPHIC_DATA]"
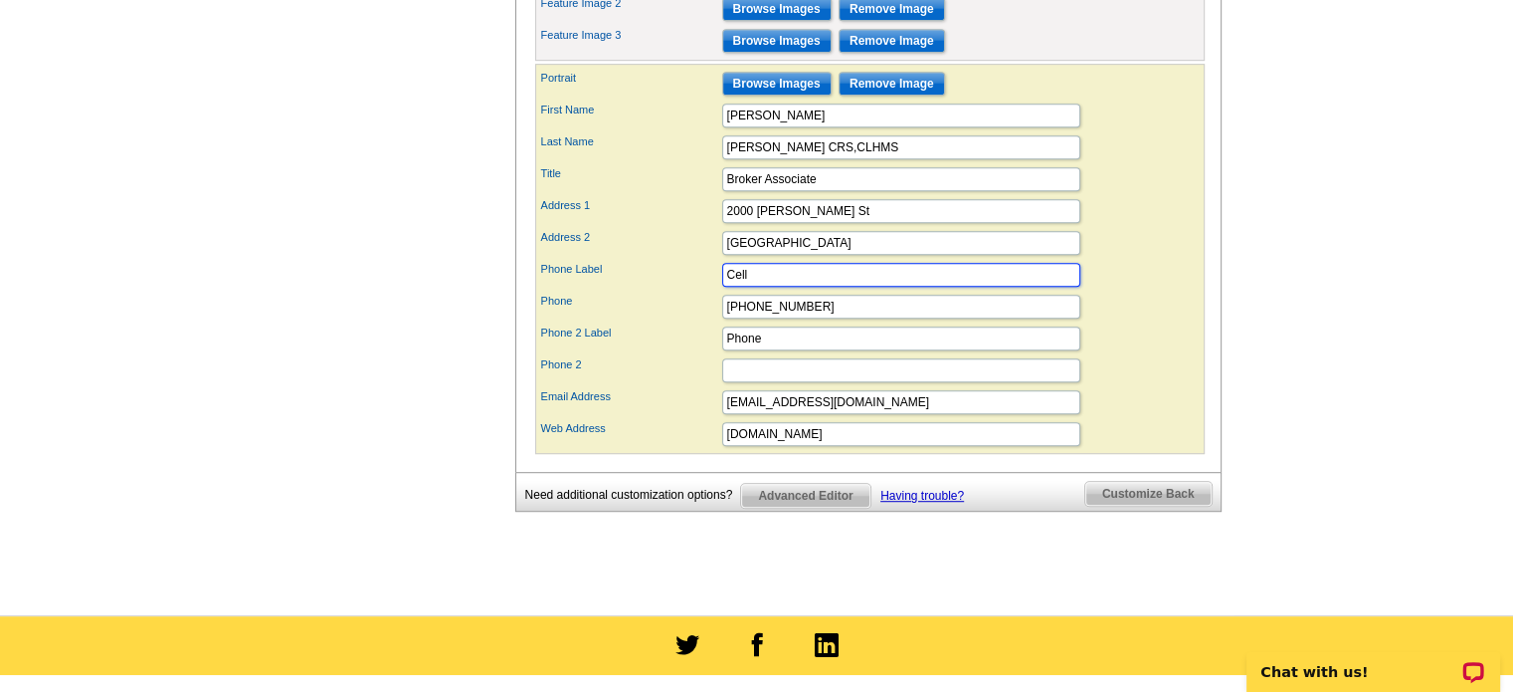
click at [752, 287] on input "Cell" at bounding box center [901, 275] width 358 height 24
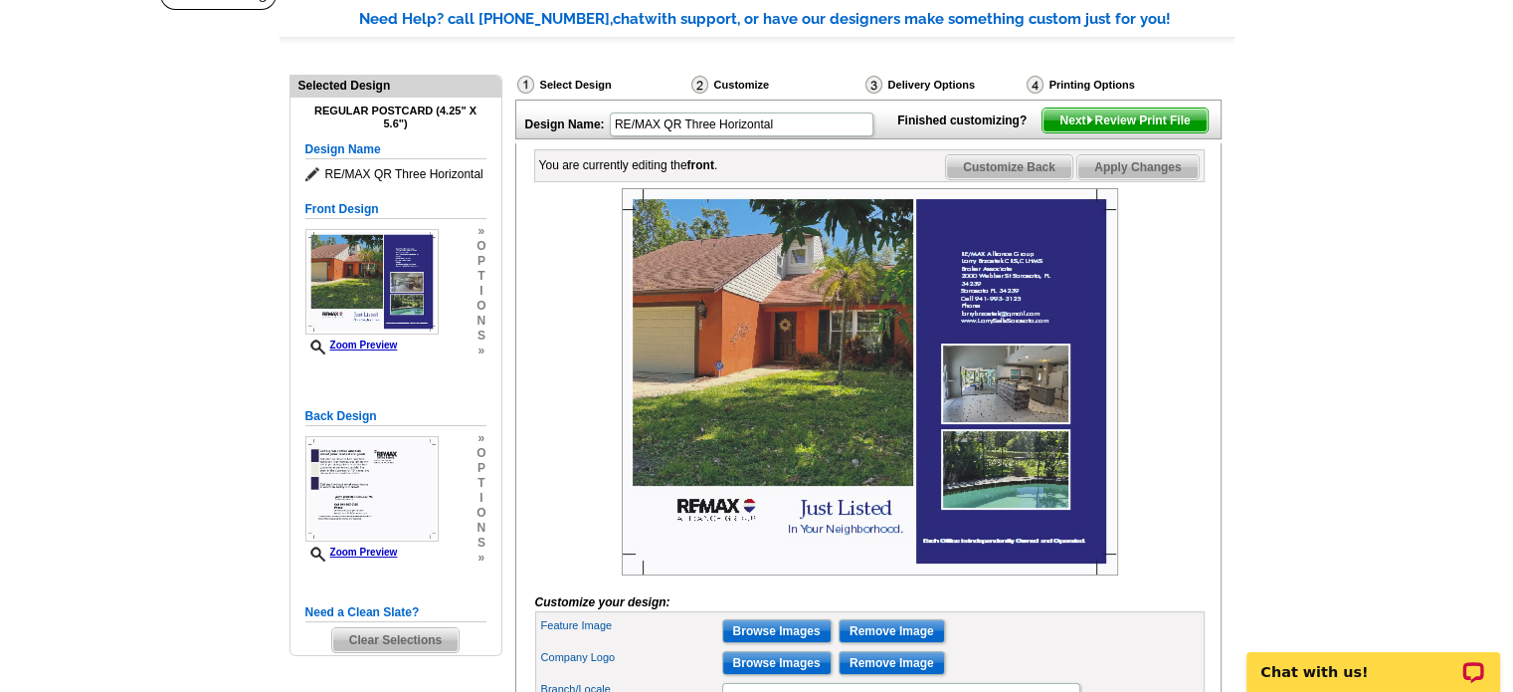
scroll to position [199, 0]
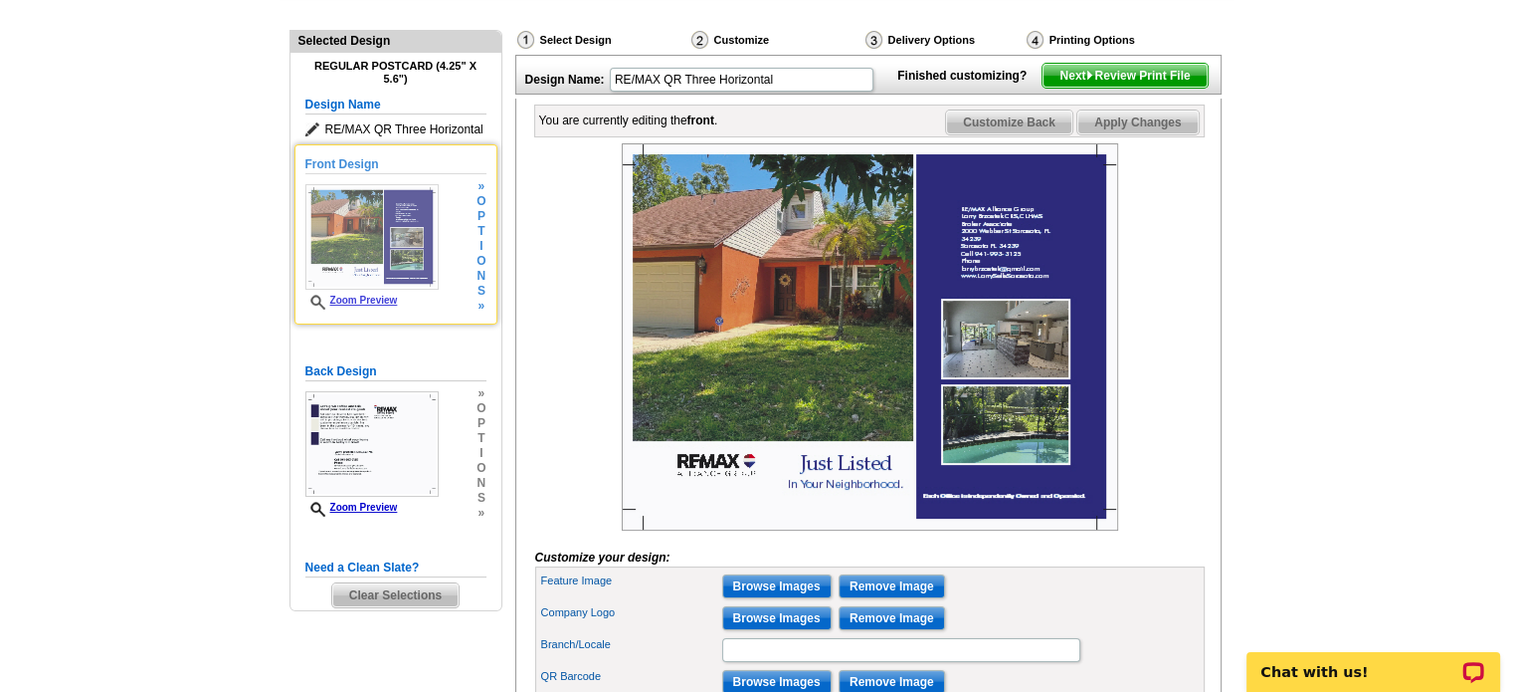
type input "Call or Text"
click at [364, 305] on link "Zoom Preview" at bounding box center [351, 300] width 93 height 11
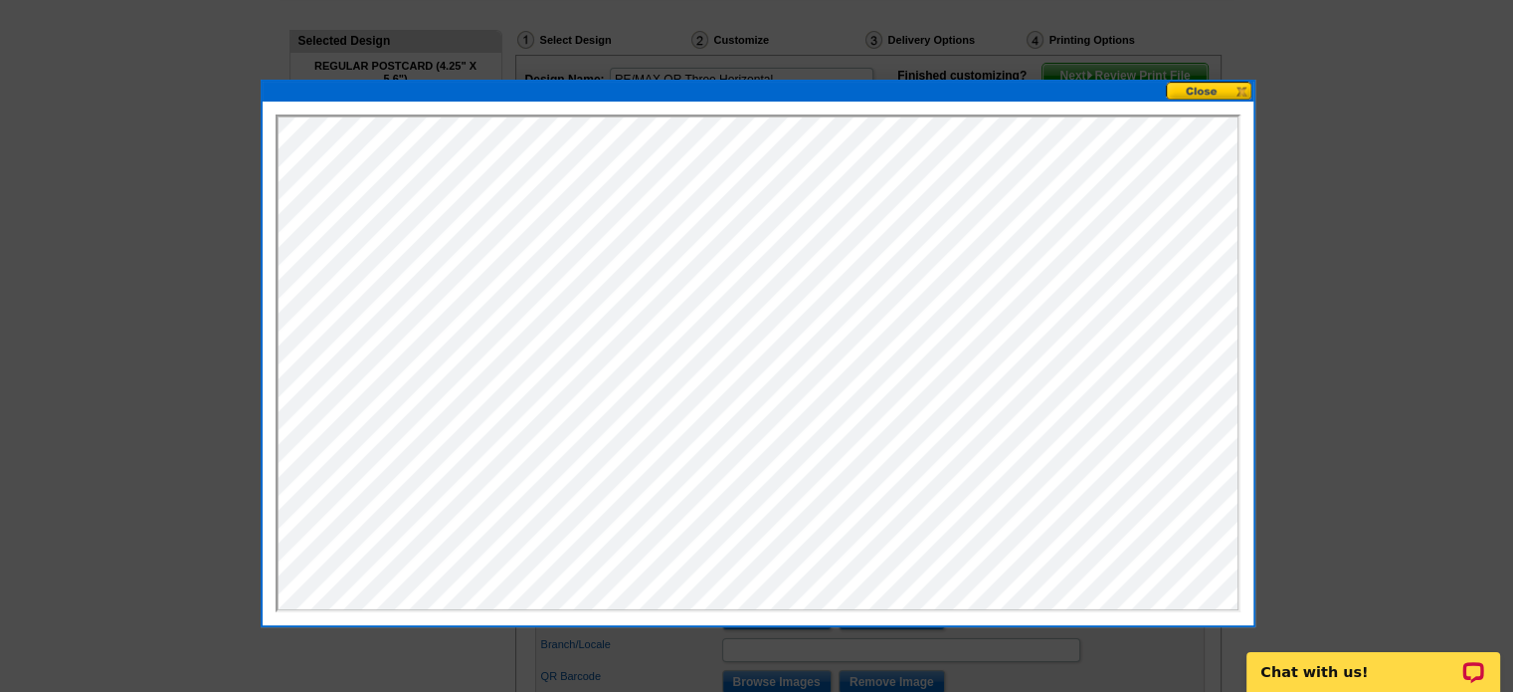
scroll to position [0, 0]
click at [1202, 93] on button at bounding box center [1210, 91] width 88 height 19
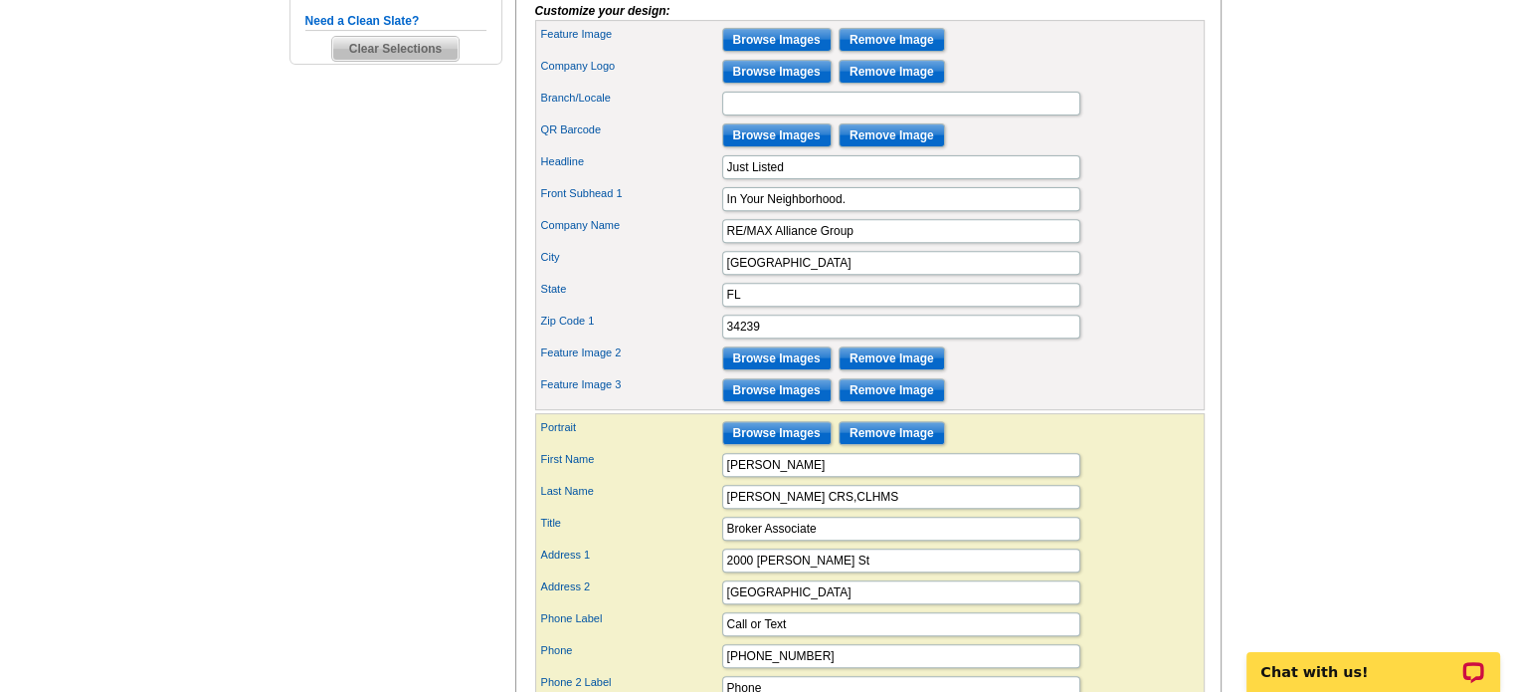
scroll to position [896, 0]
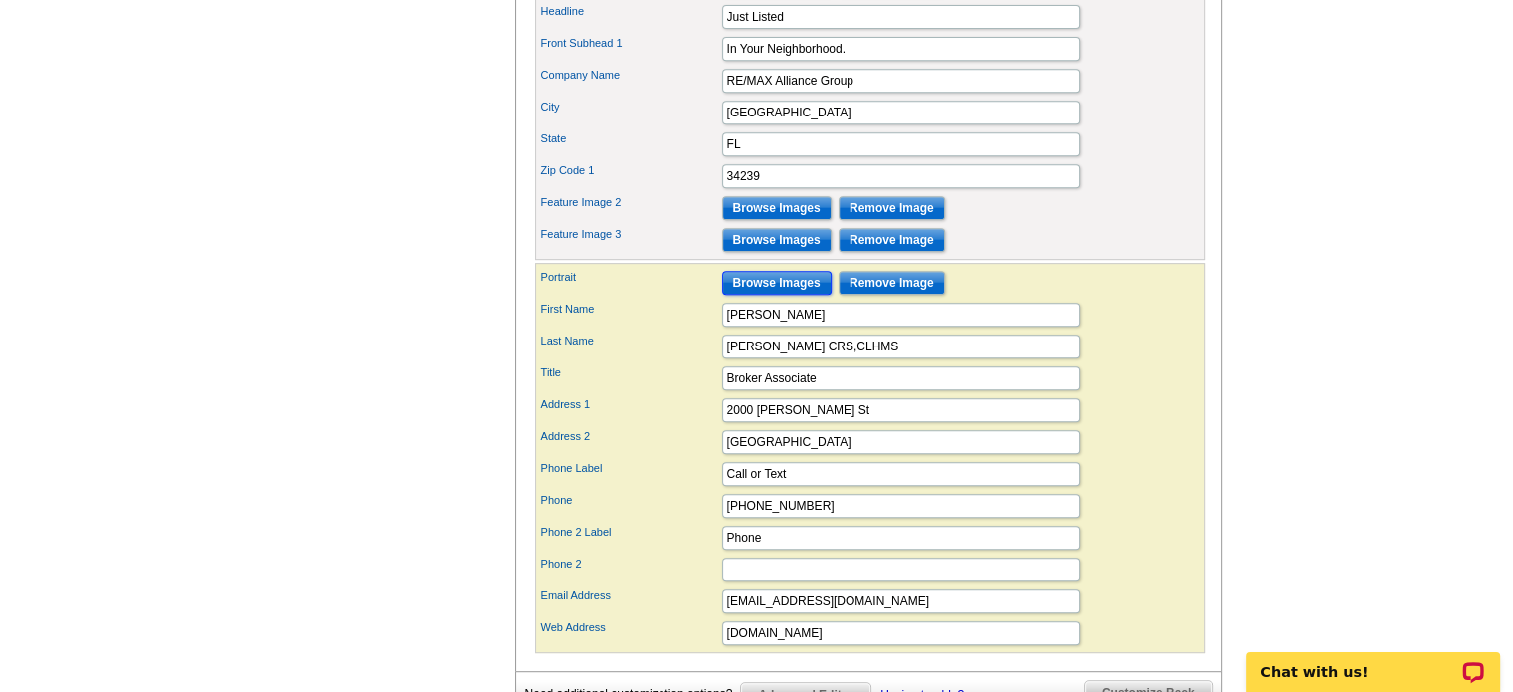
click at [793, 295] on input "Browse Images" at bounding box center [776, 283] width 109 height 24
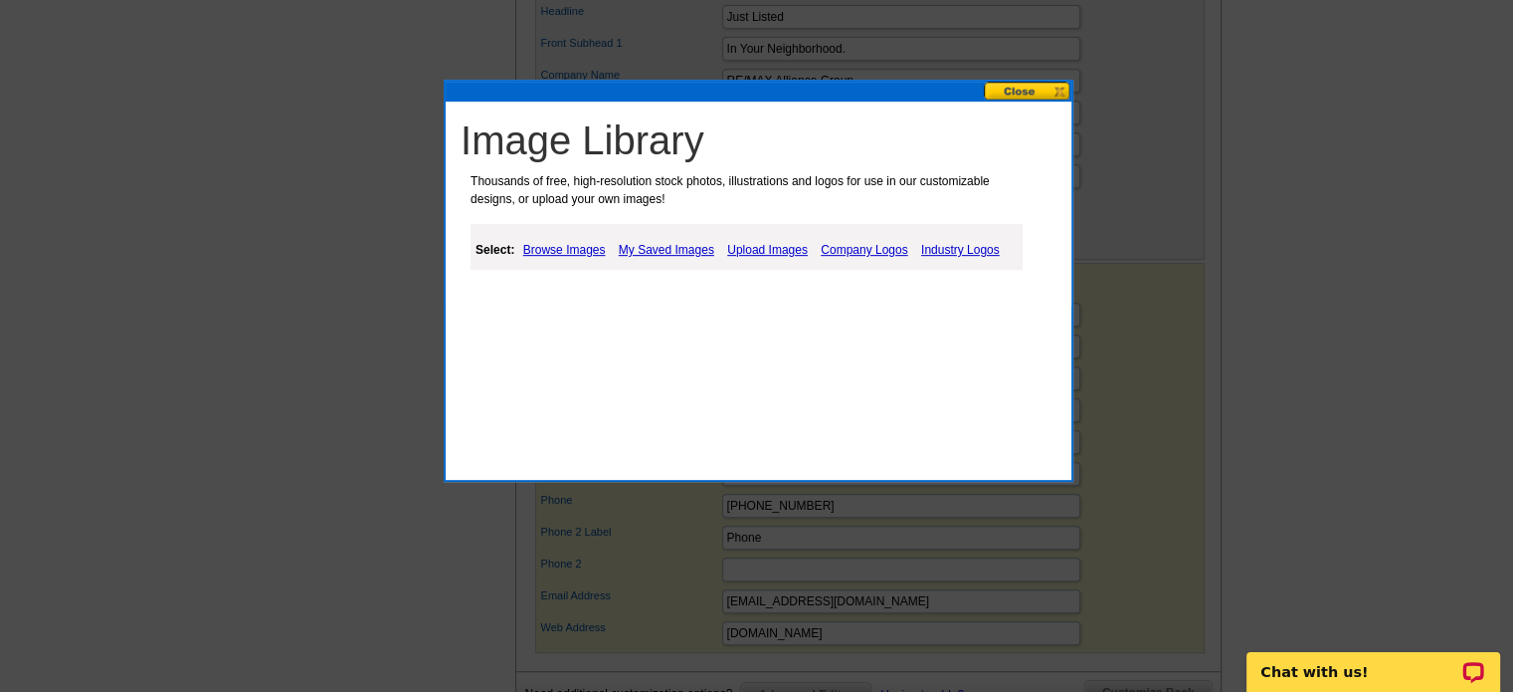
click at [565, 249] on link "Browse Images" at bounding box center [564, 250] width 93 height 24
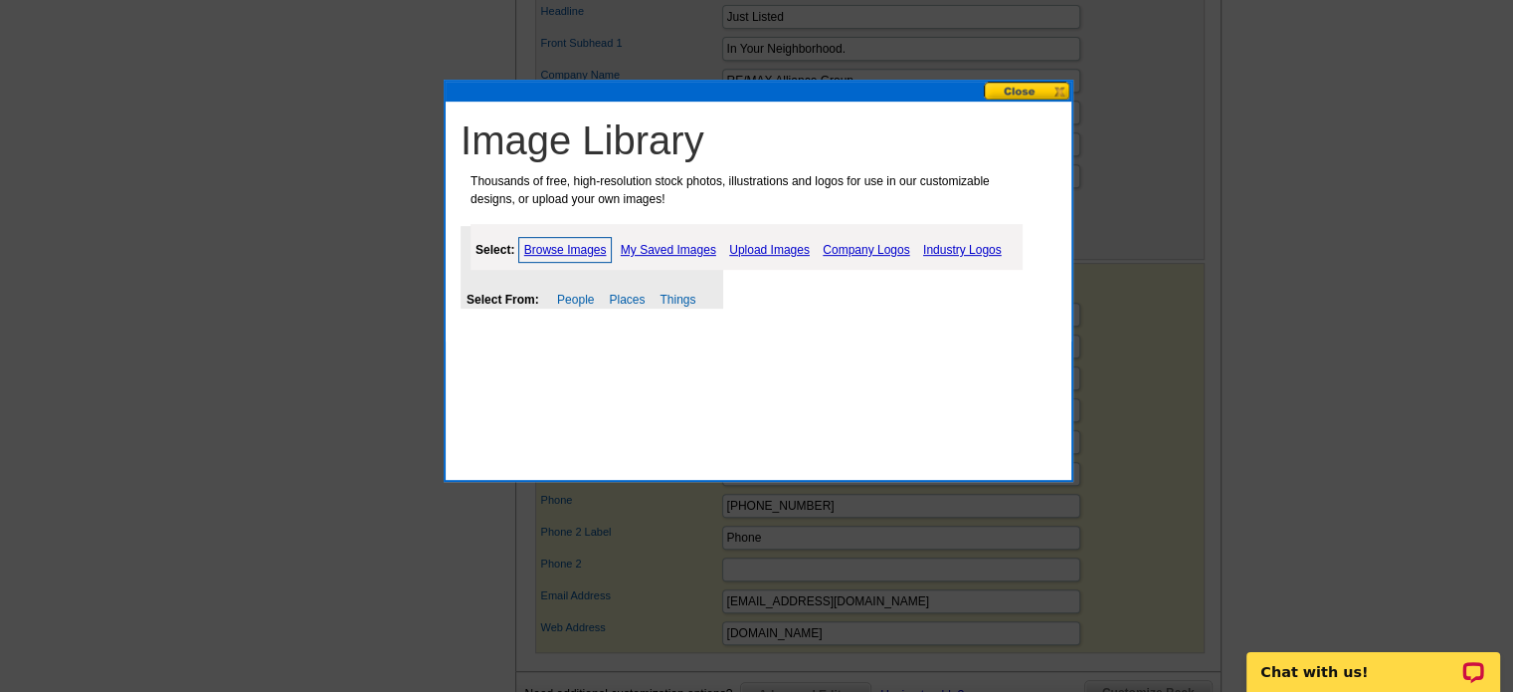
click at [669, 246] on link "My Saved Images" at bounding box center [668, 250] width 105 height 24
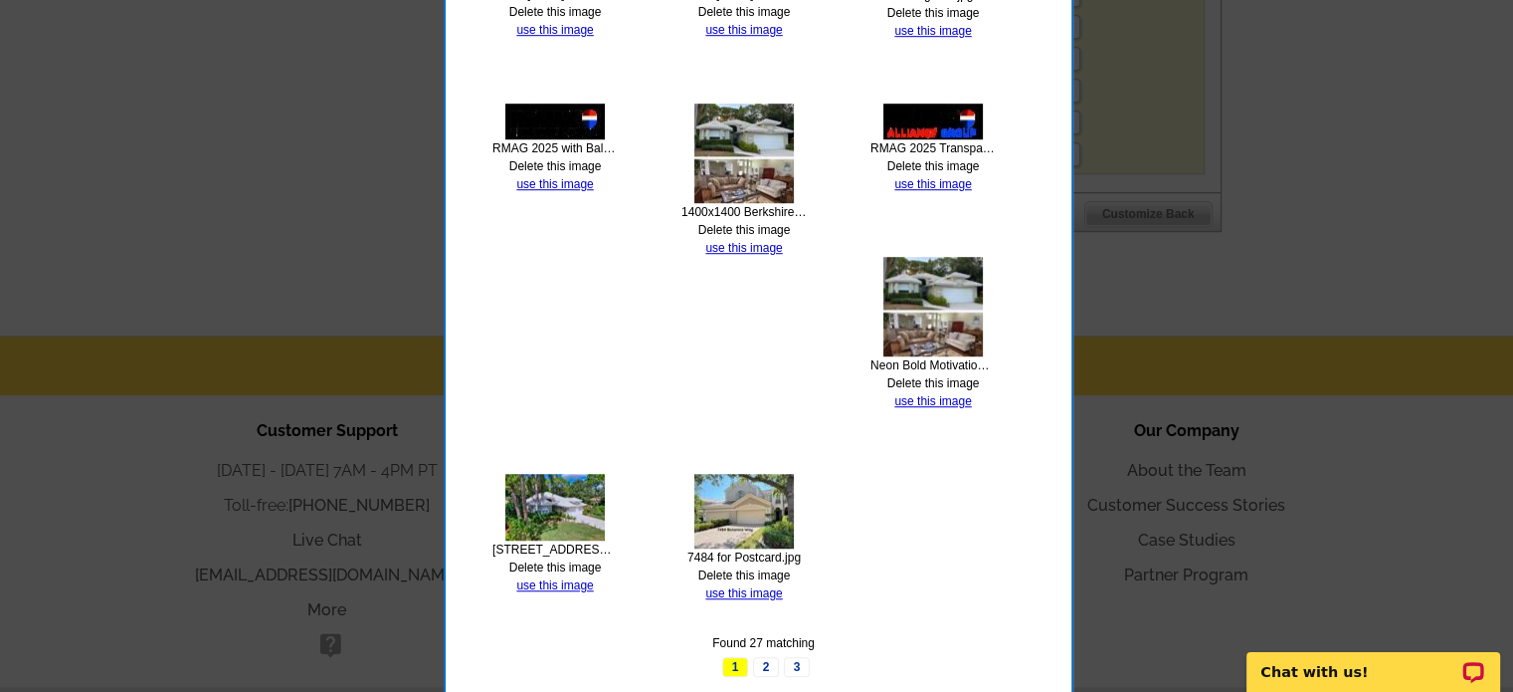
scroll to position [1462, 0]
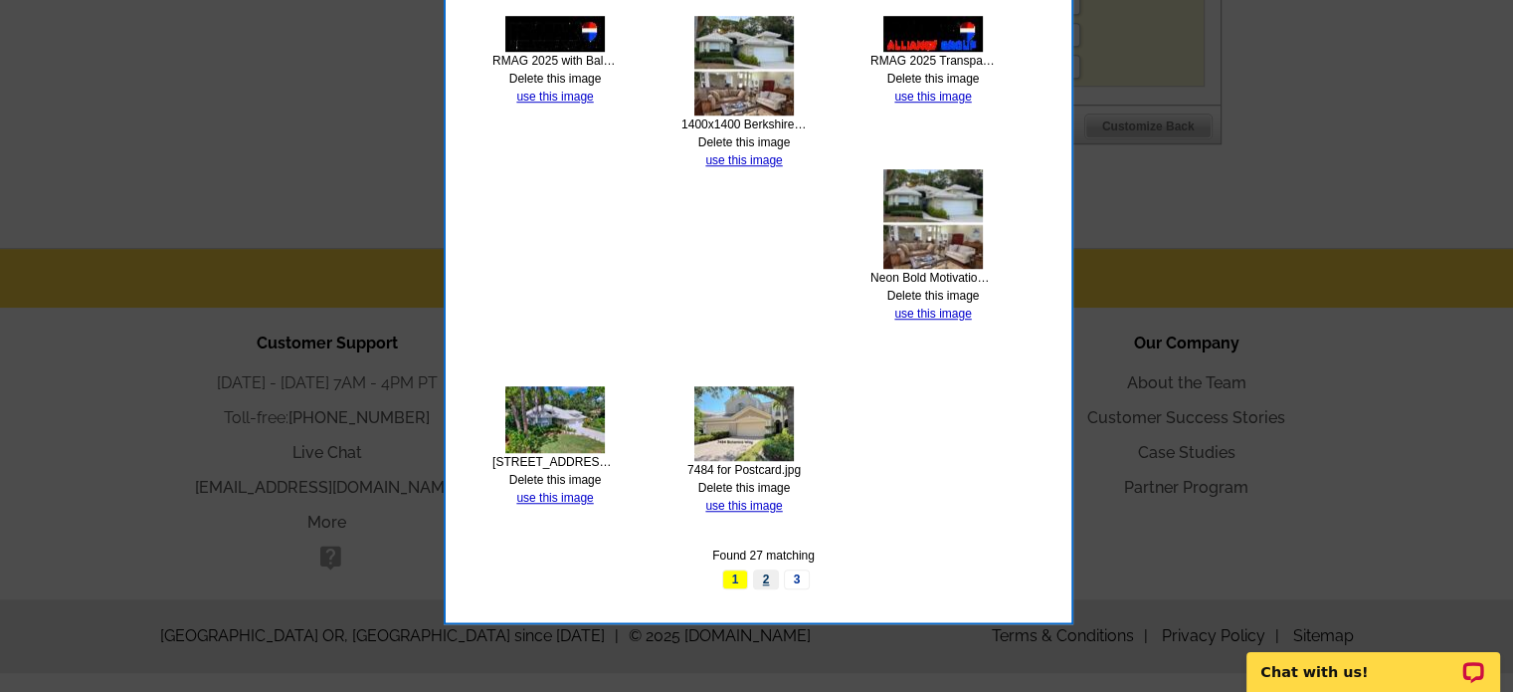
click at [761, 575] on link "2" at bounding box center [766, 579] width 26 height 20
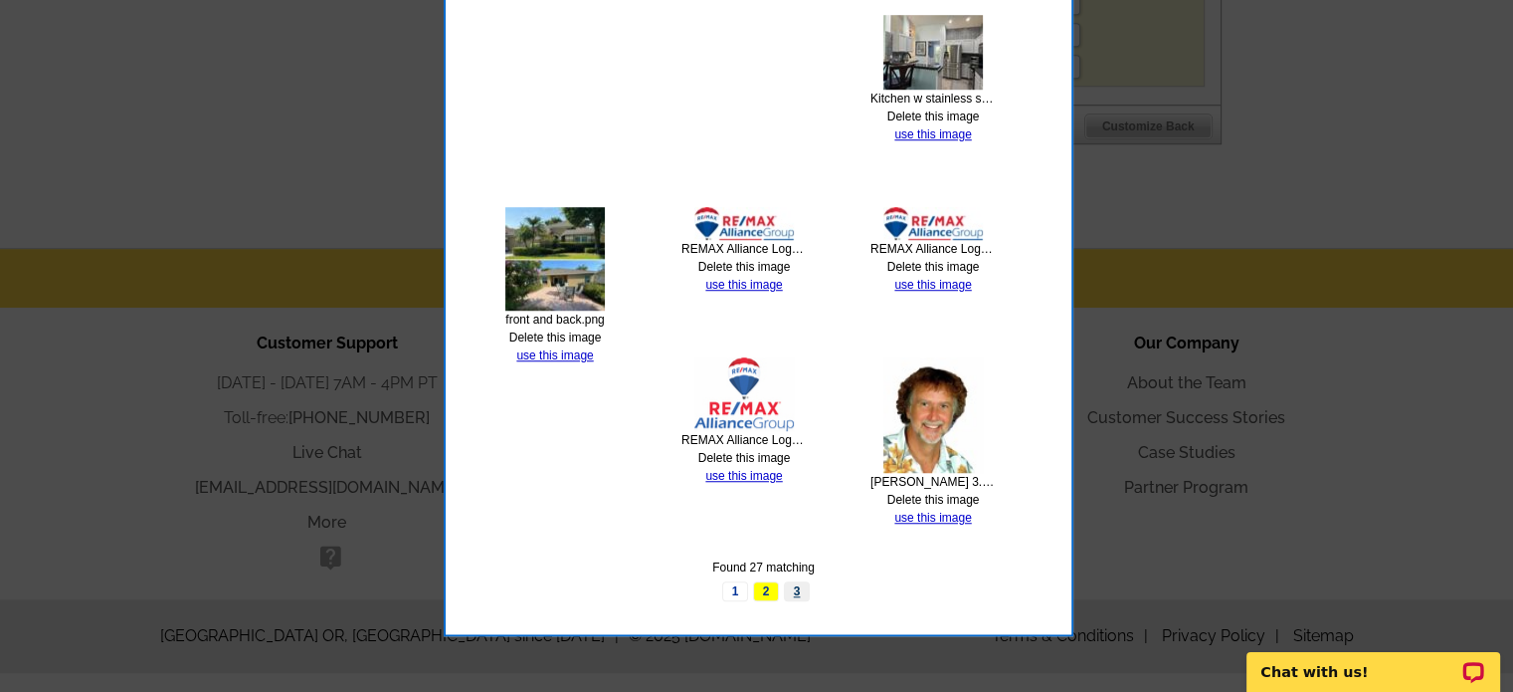
click at [794, 589] on link "3" at bounding box center [797, 591] width 26 height 20
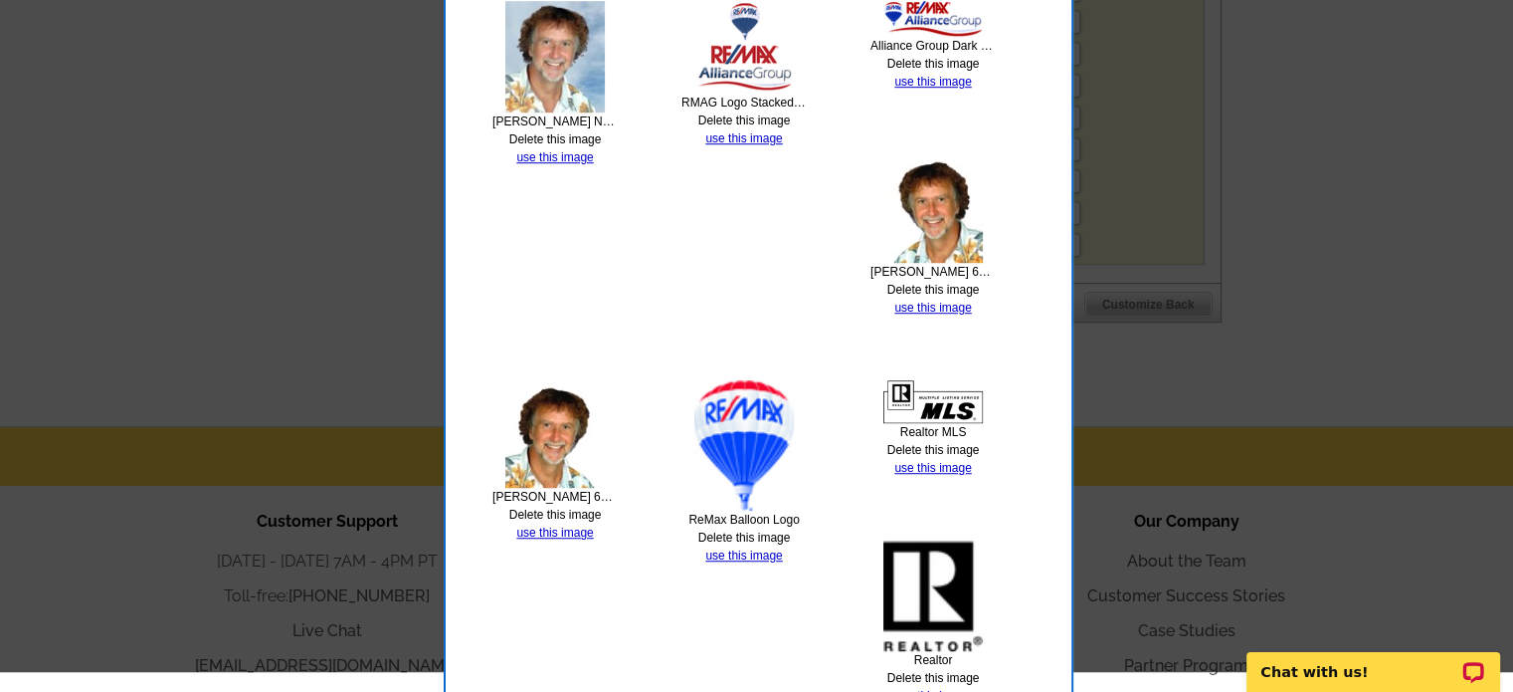
scroll to position [1263, 0]
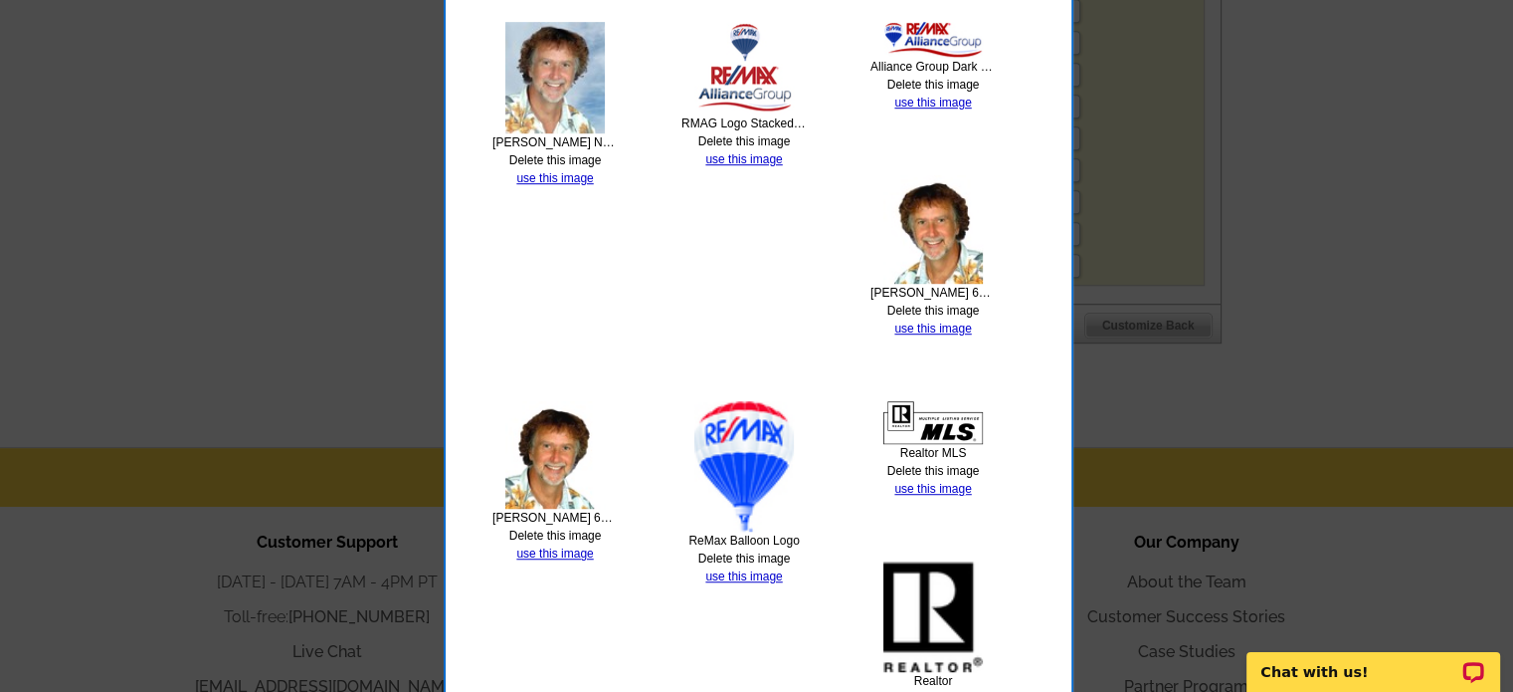
click at [536, 79] on img at bounding box center [555, 77] width 100 height 111
click at [554, 173] on link "use this image" at bounding box center [554, 178] width 77 height 14
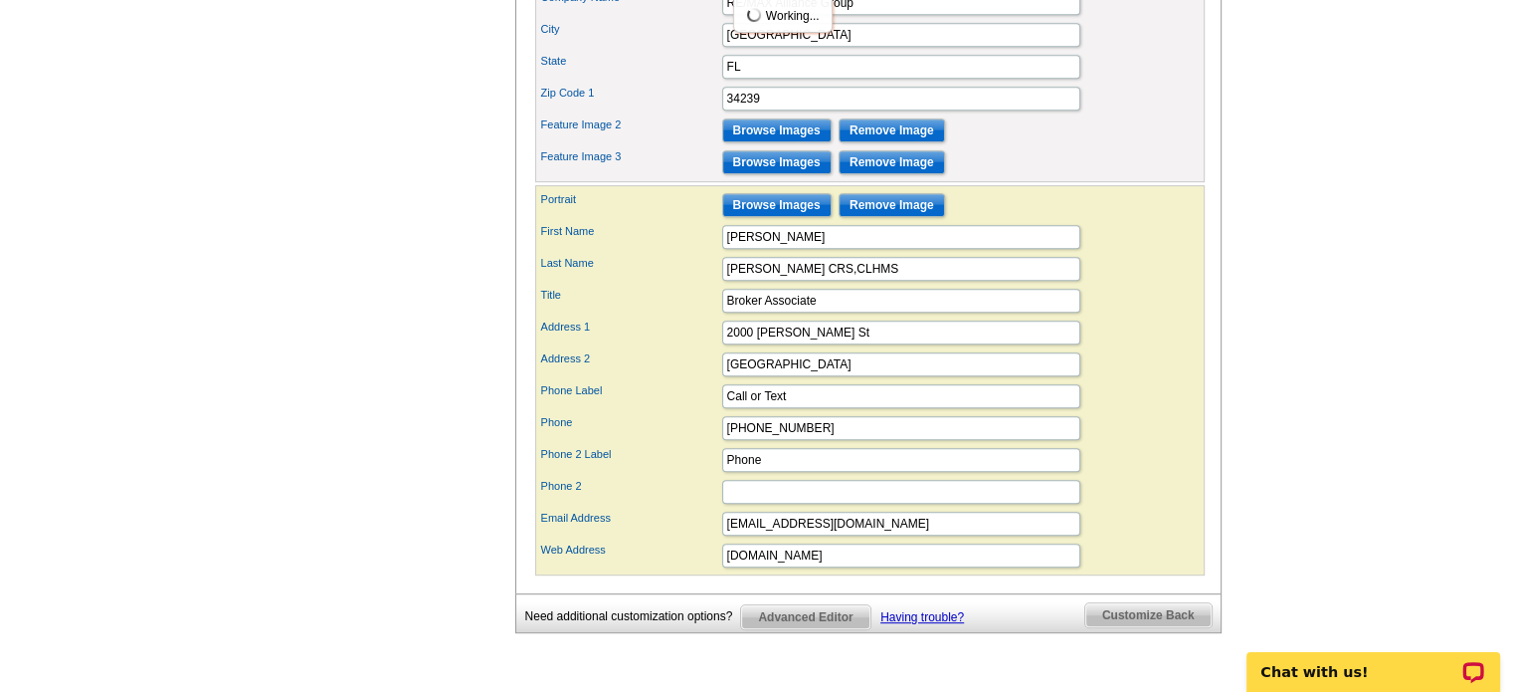
scroll to position [995, 0]
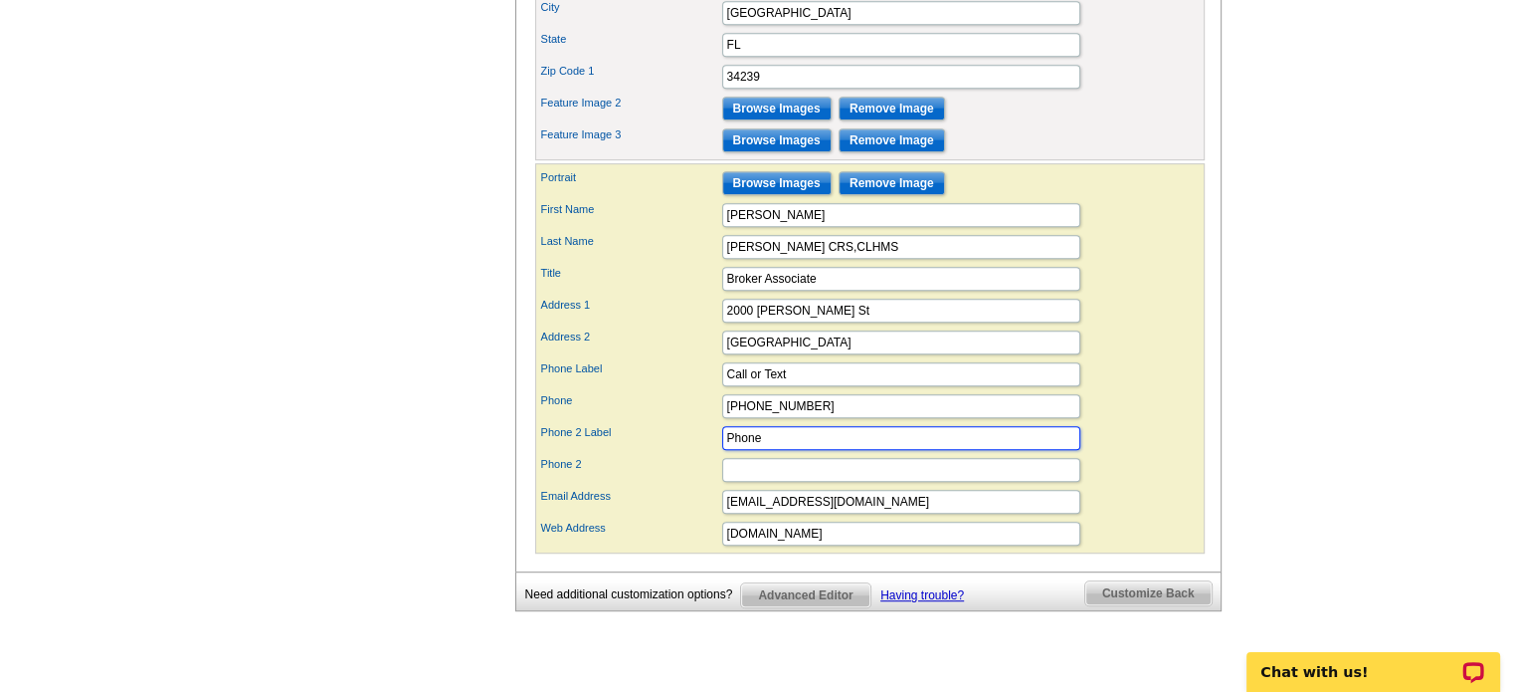
click at [780, 450] on input "Phone" at bounding box center [901, 438] width 358 height 24
type input "P"
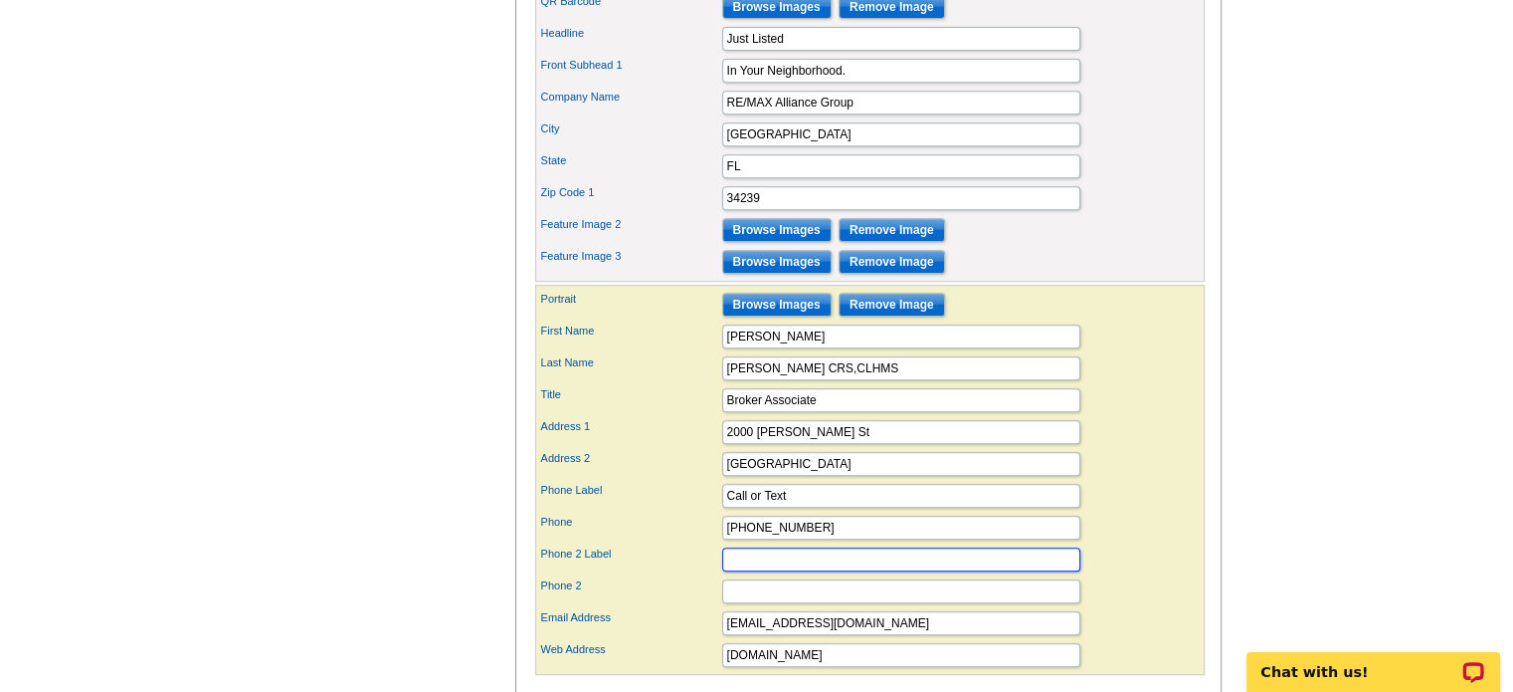
scroll to position [896, 0]
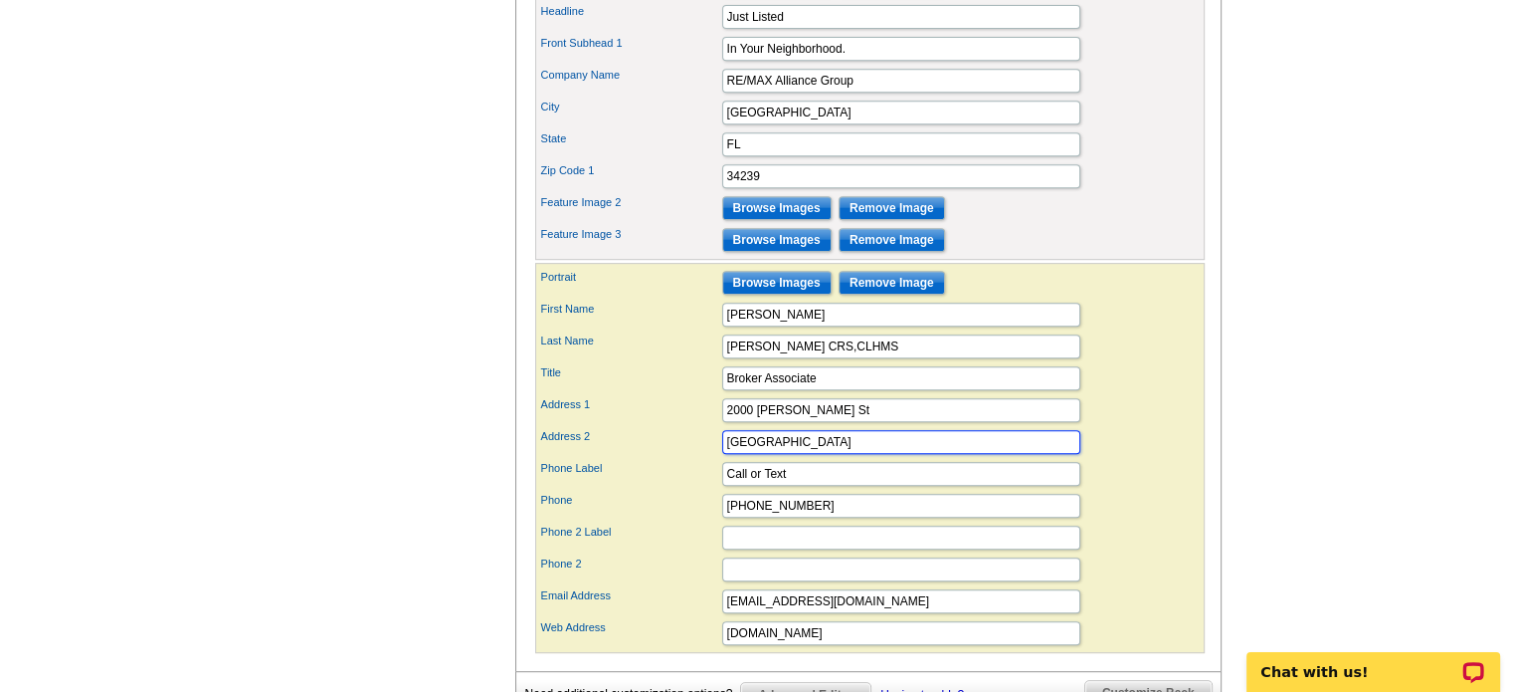
click at [836, 454] on input "[GEOGRAPHIC_DATA]" at bounding box center [901, 442] width 358 height 24
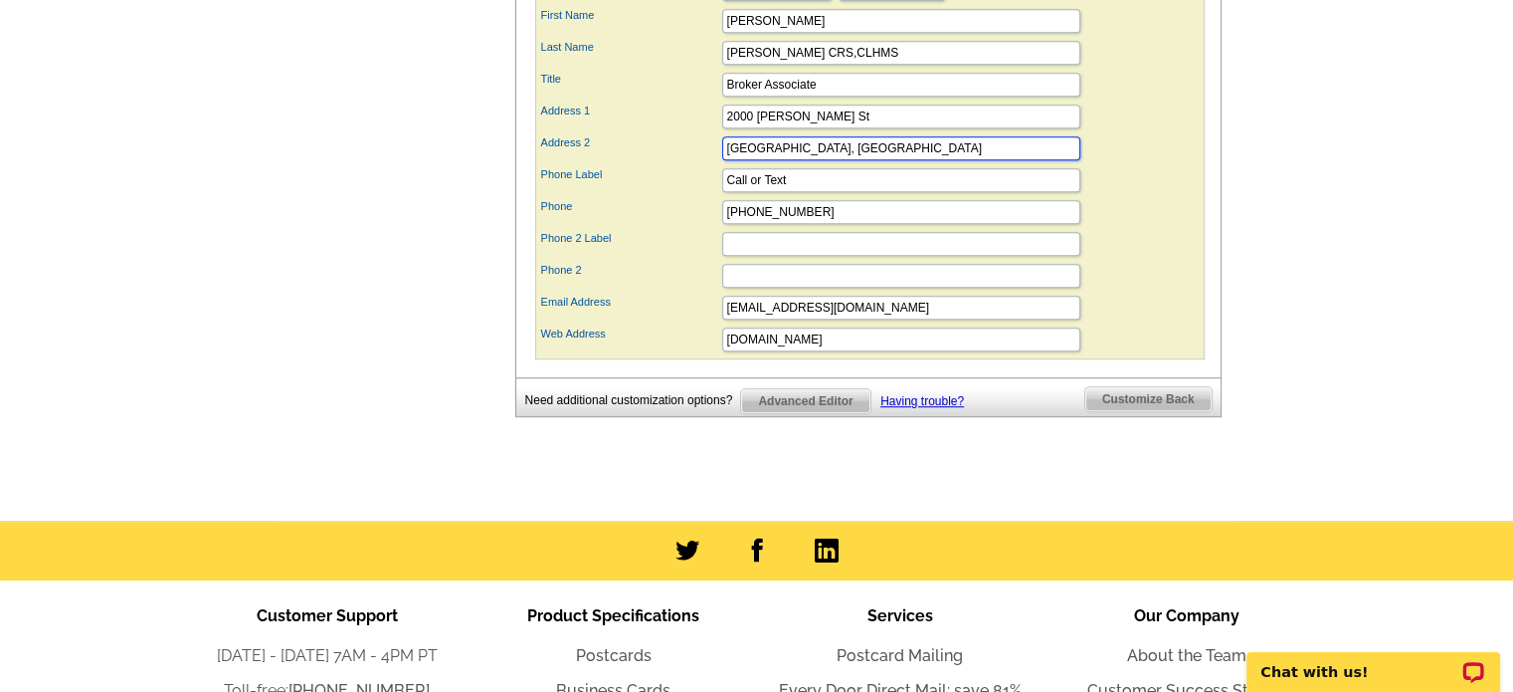
scroll to position [1194, 0]
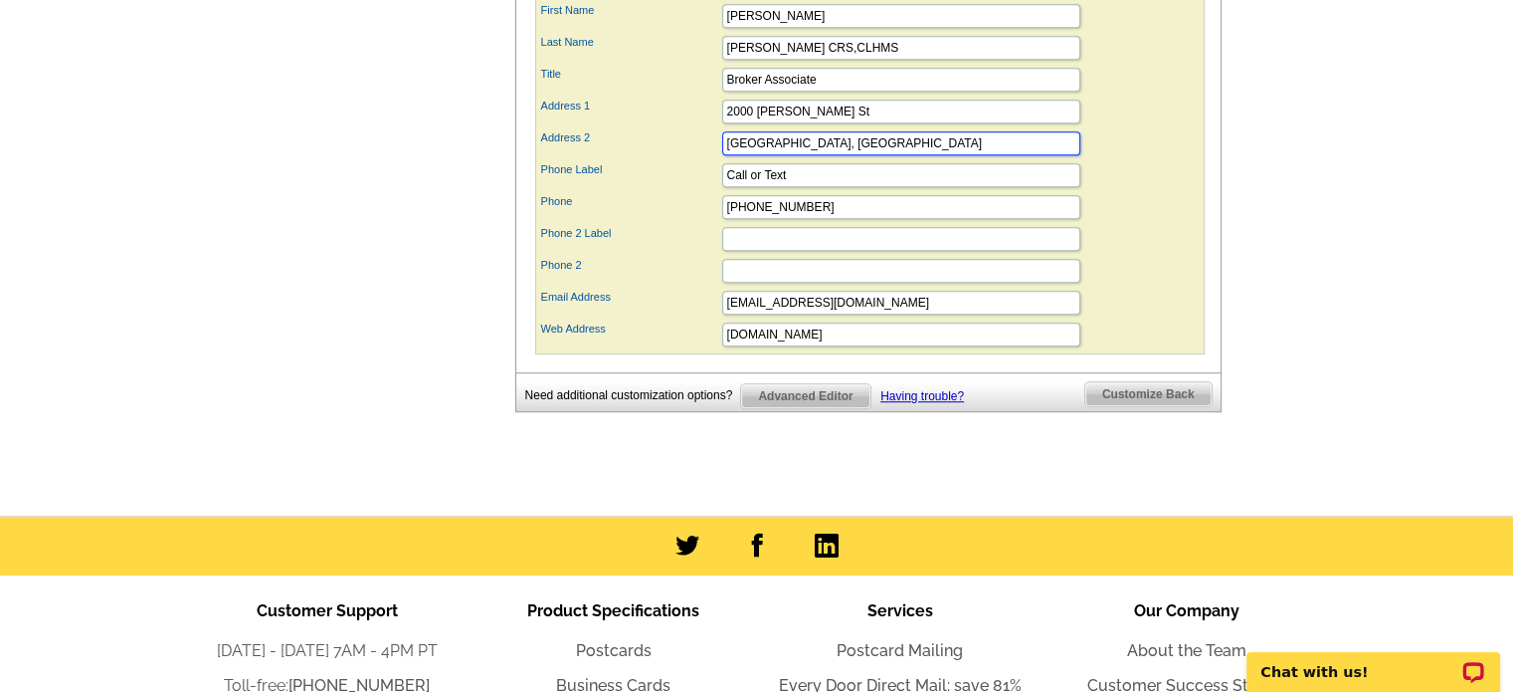
type input "[GEOGRAPHIC_DATA], [GEOGRAPHIC_DATA]"
click at [734, 251] on input "Phone 2 Label" at bounding box center [901, 239] width 358 height 24
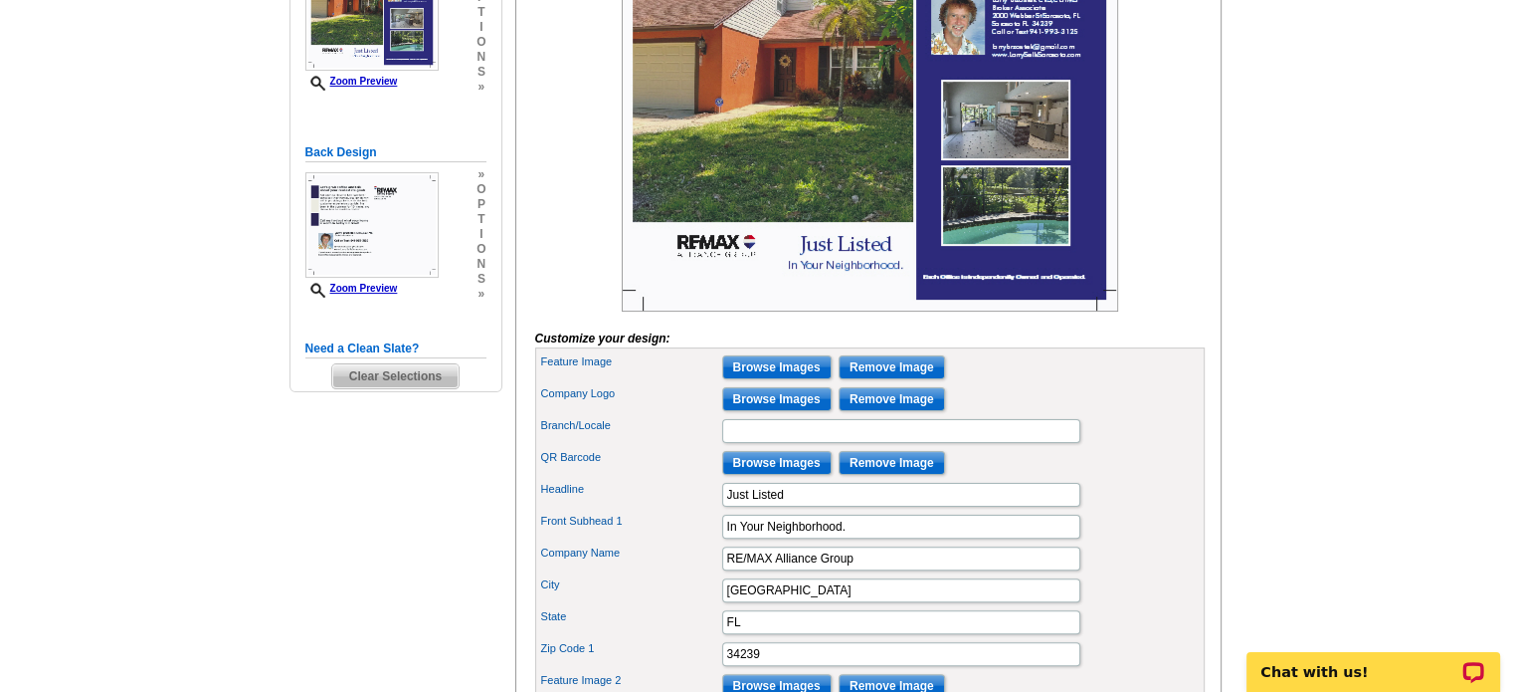
scroll to position [299, 0]
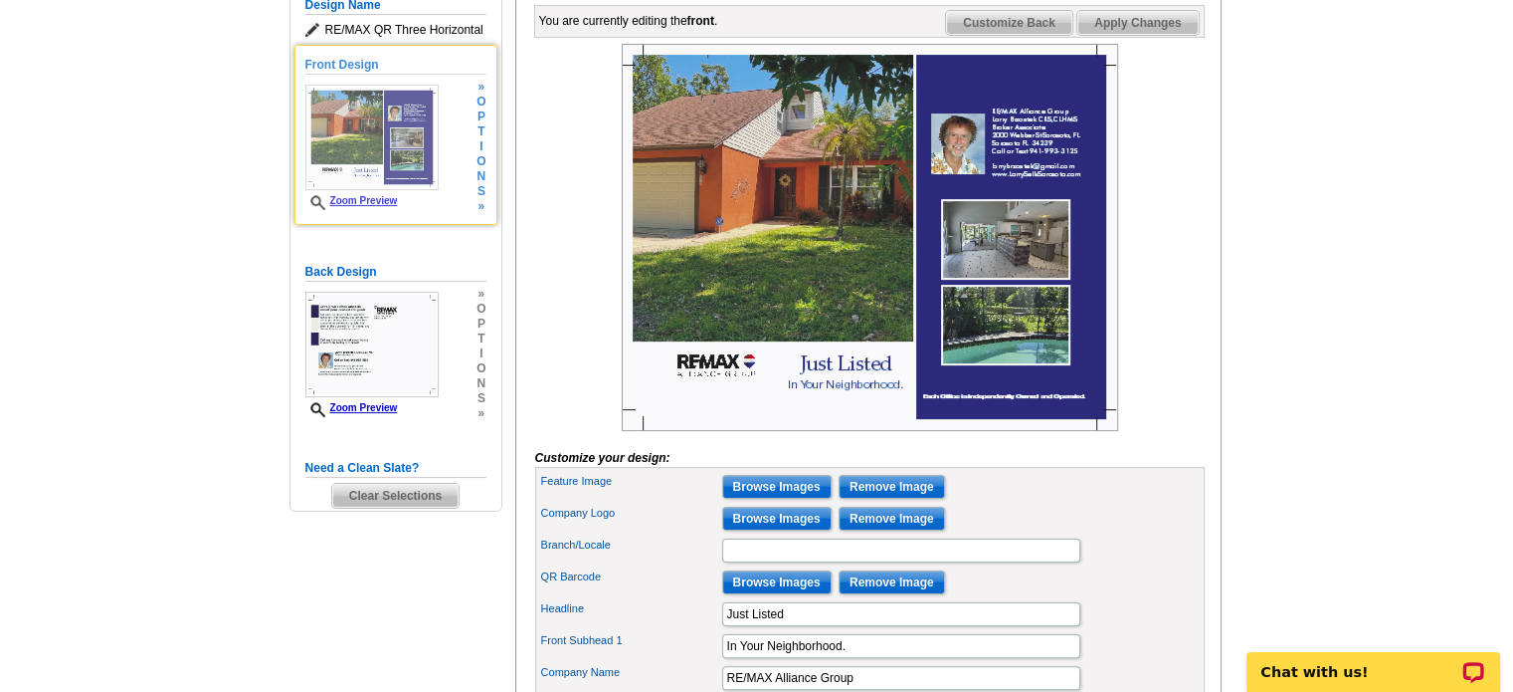
type input "Instagram @LarrySellsSarasota"
click at [358, 206] on link "Zoom Preview" at bounding box center [351, 200] width 93 height 11
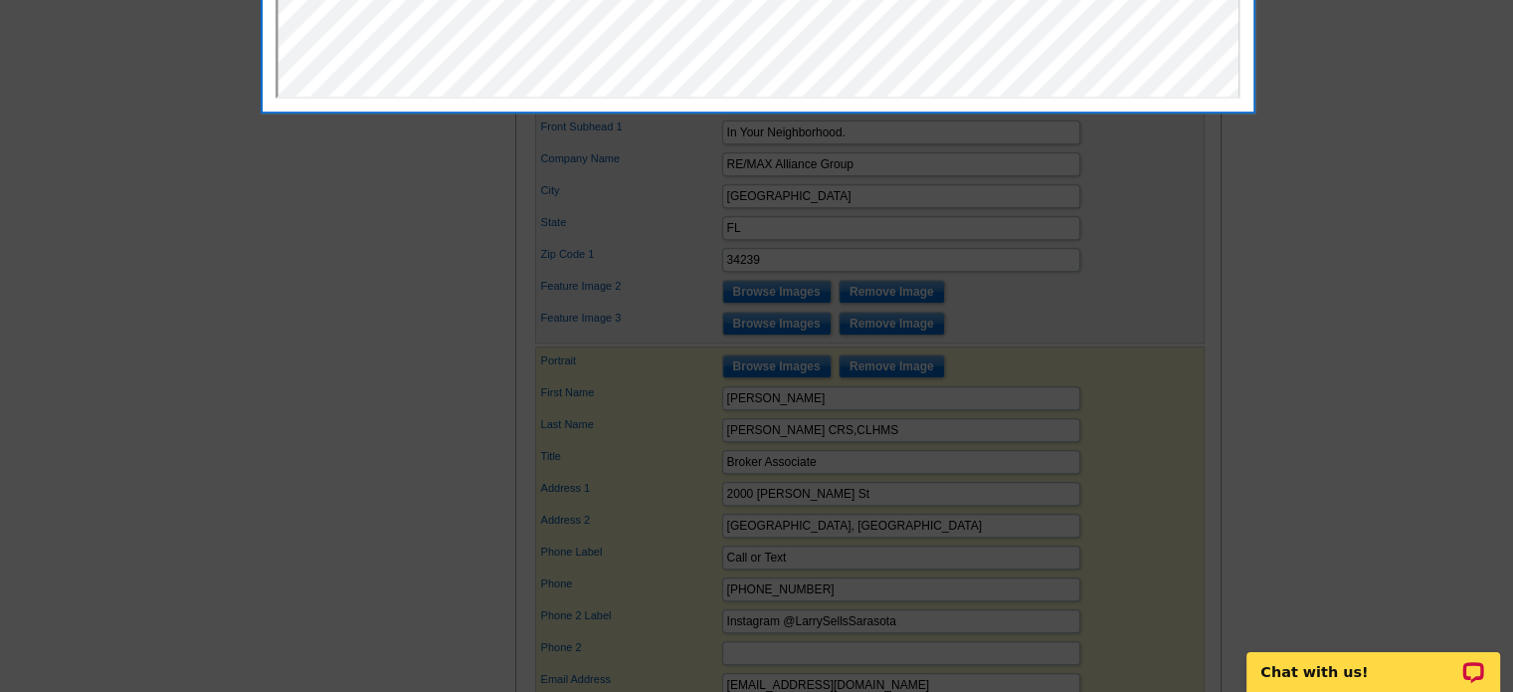
scroll to position [896, 0]
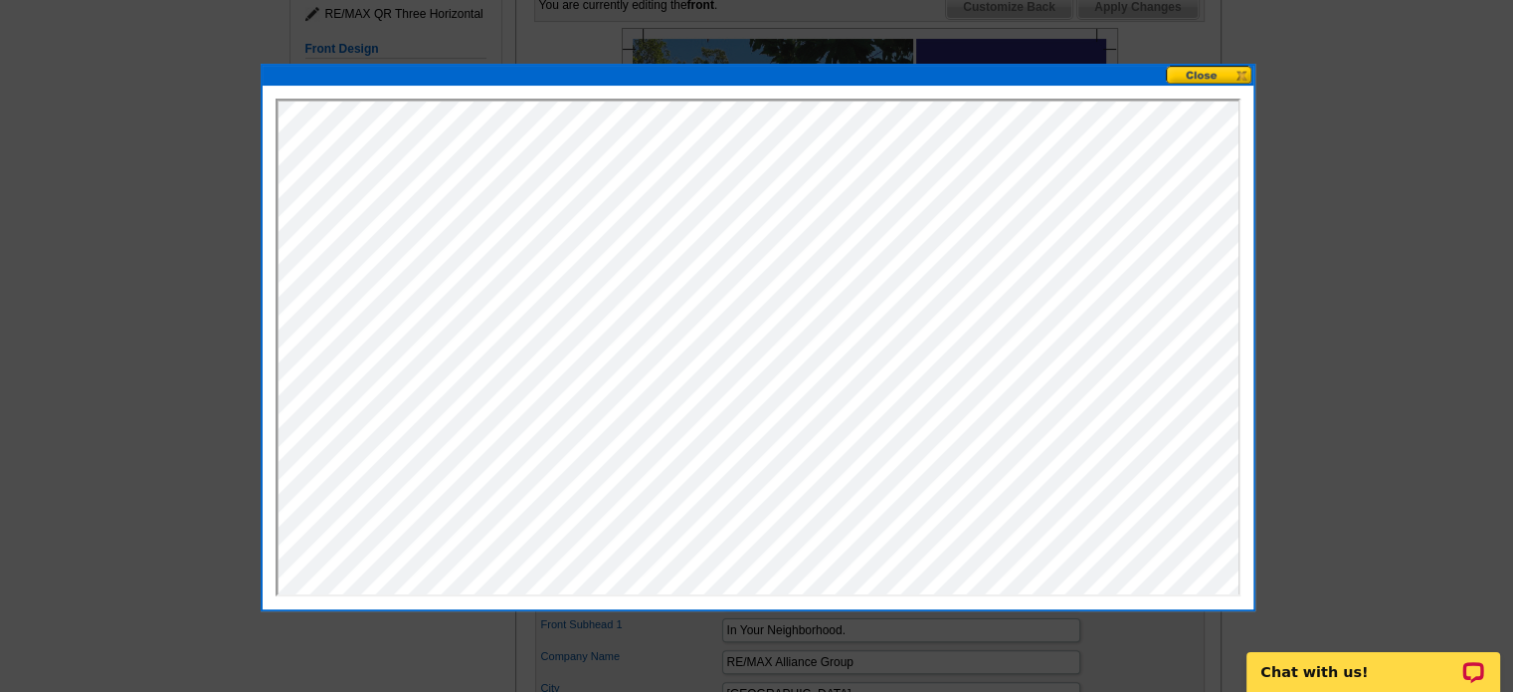
scroll to position [299, 0]
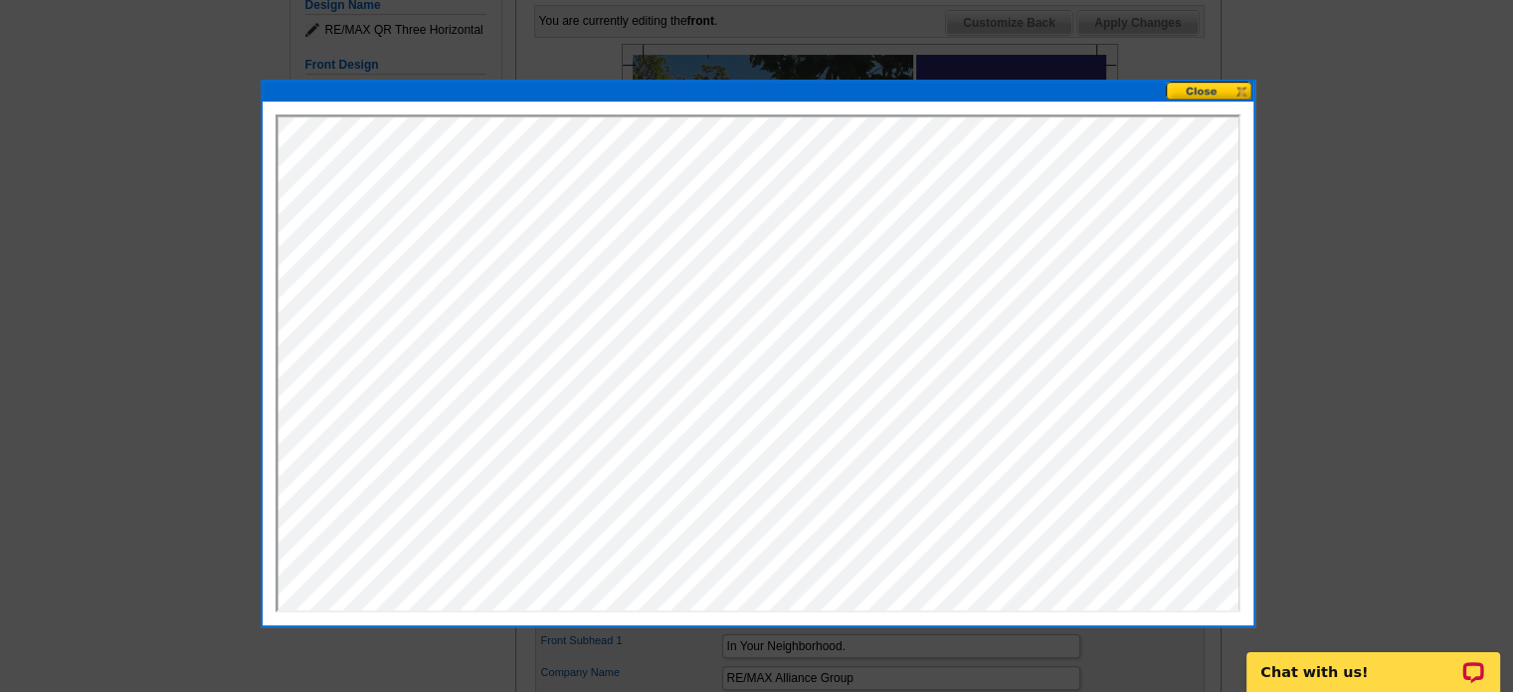
click at [1188, 83] on button at bounding box center [1210, 91] width 88 height 19
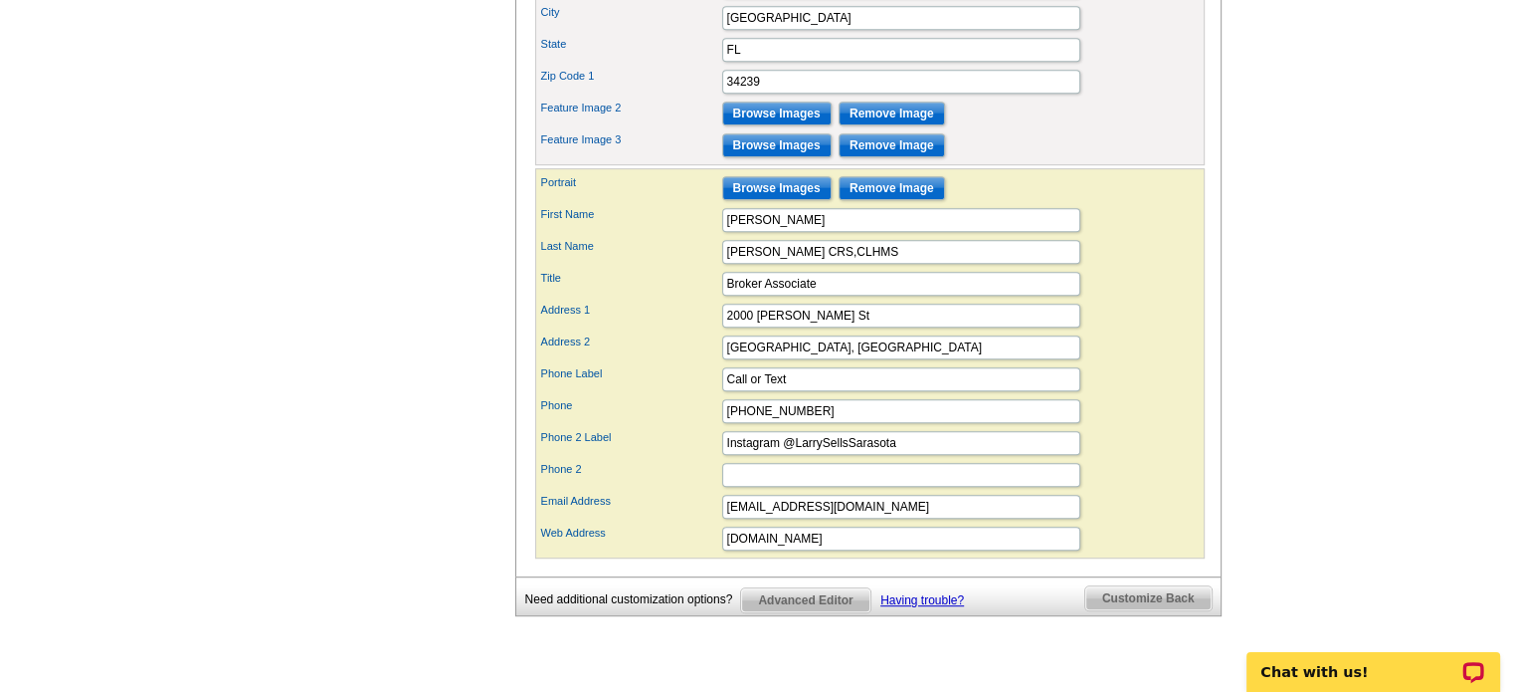
scroll to position [995, 0]
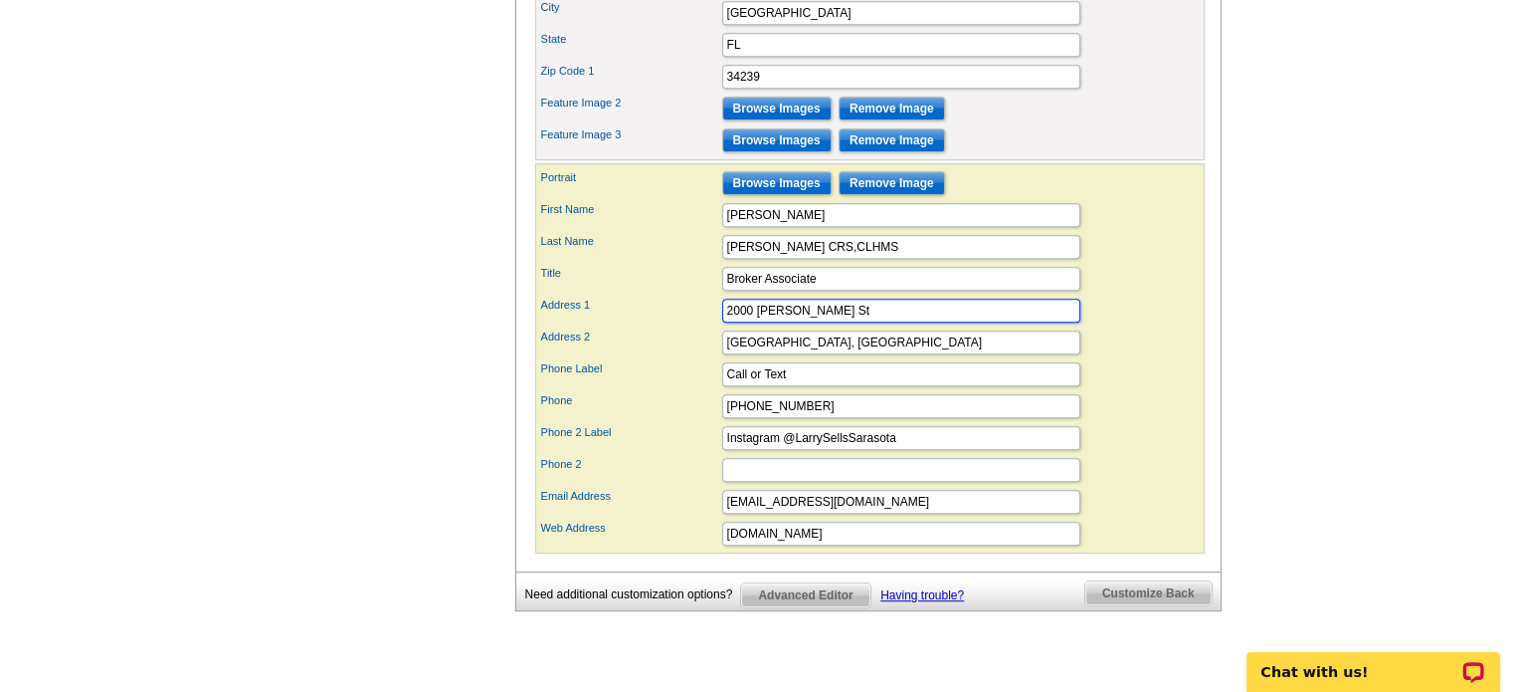
click at [821, 322] on input "2000 [PERSON_NAME] St" at bounding box center [901, 311] width 358 height 24
type input "[STREET_ADDRESS][PERSON_NAME]"
click at [800, 354] on input "[GEOGRAPHIC_DATA], [GEOGRAPHIC_DATA]" at bounding box center [901, 342] width 358 height 24
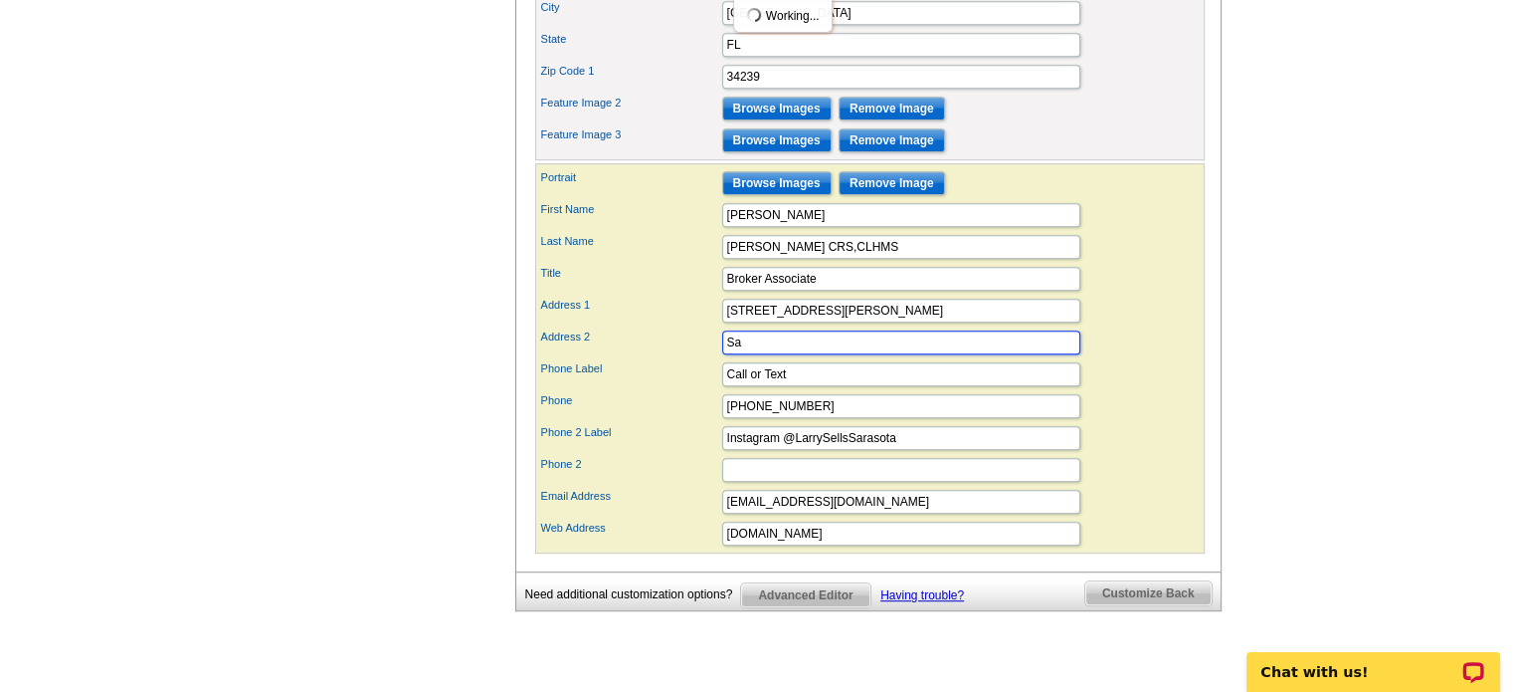
type input "S"
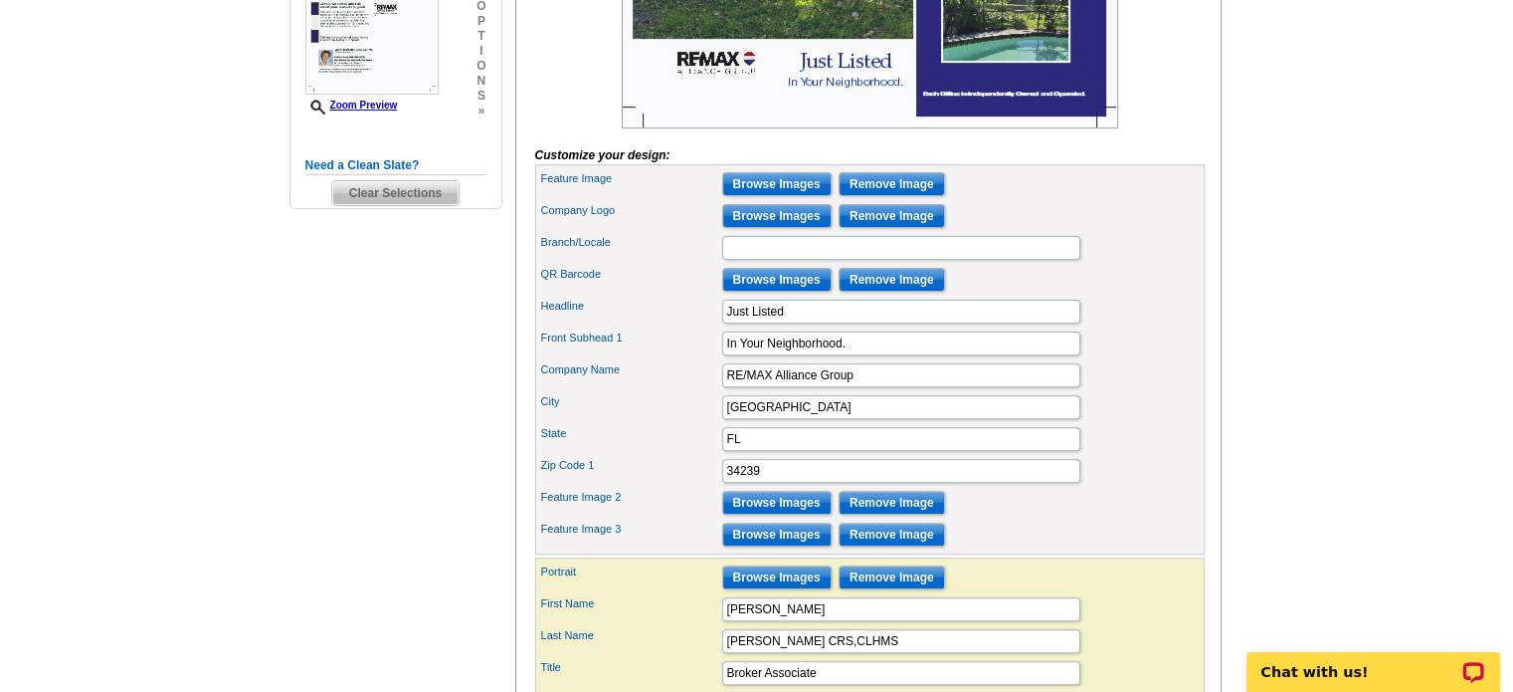
scroll to position [597, 0]
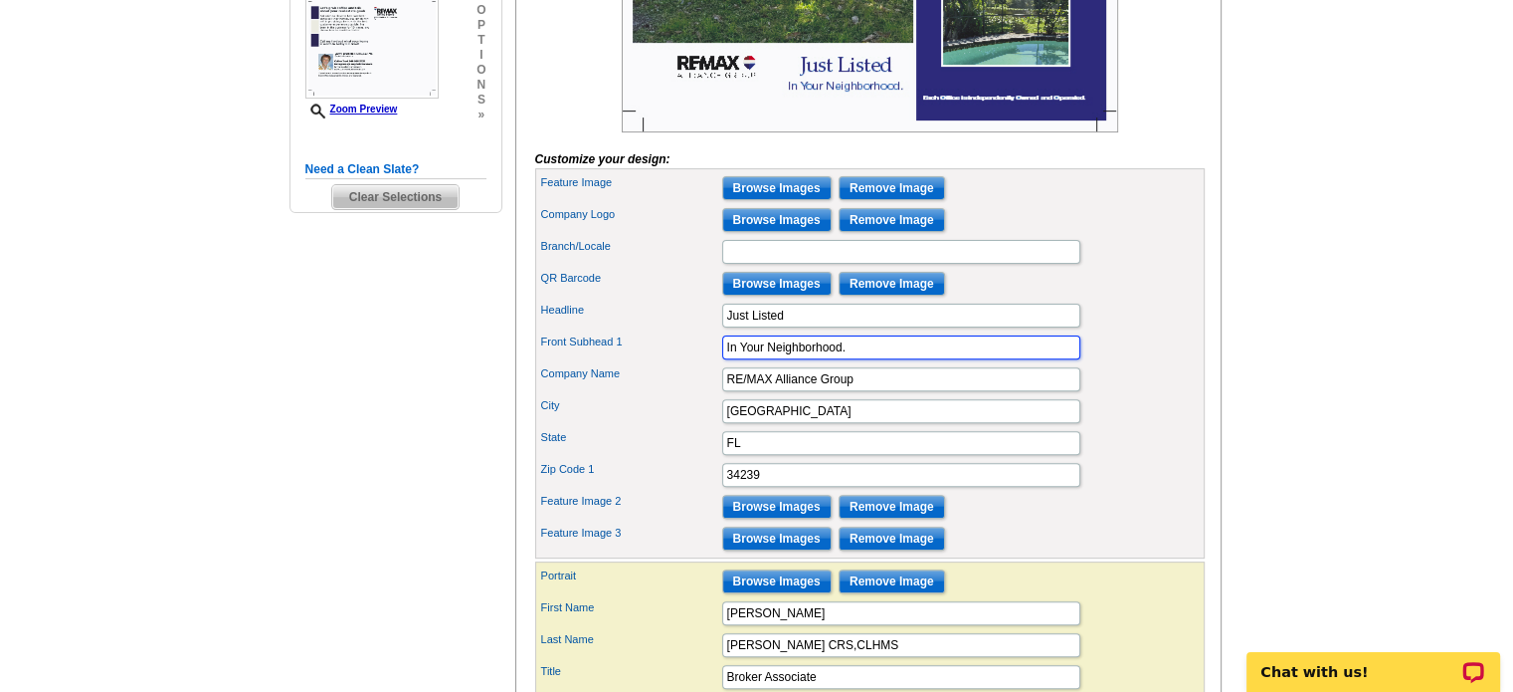
click at [856, 359] on input "In Your Neighborhood." at bounding box center [901, 347] width 358 height 24
type input "I"
click at [740, 359] on input "Front Subhead 1" at bounding box center [901, 347] width 358 height 24
paste input "[STREET_ADDRESS][PERSON_NAME]"
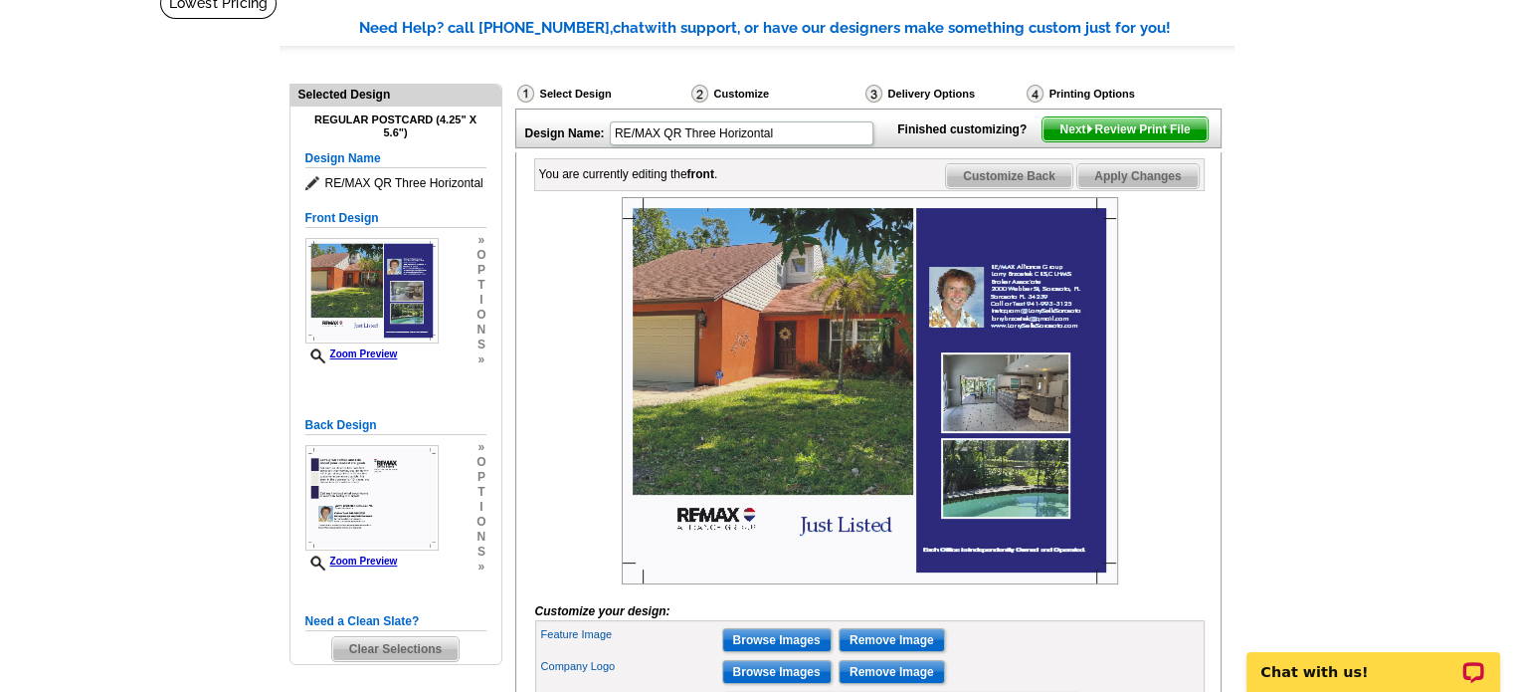
scroll to position [100, 0]
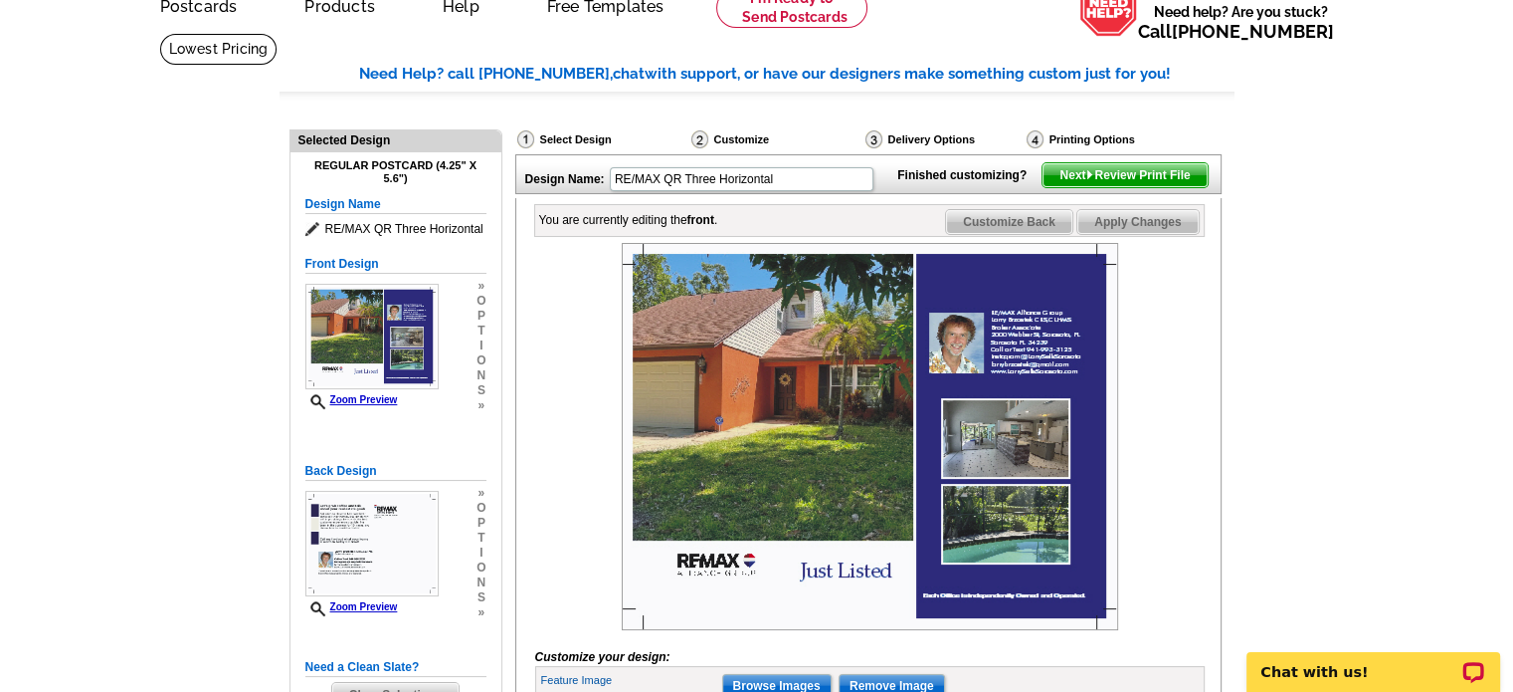
type input "[STREET_ADDRESS][PERSON_NAME]"
click at [1006, 234] on span "Customize Back" at bounding box center [1009, 222] width 126 height 24
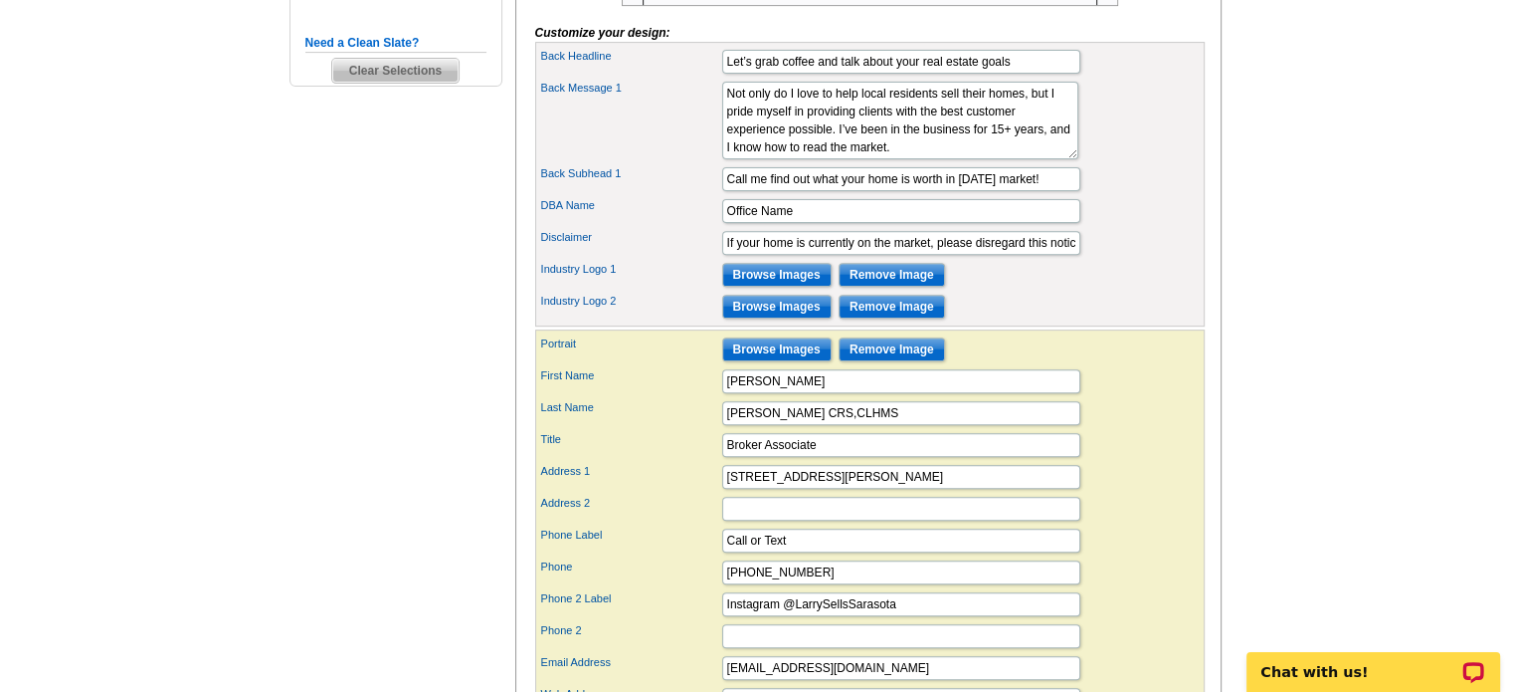
scroll to position [796, 0]
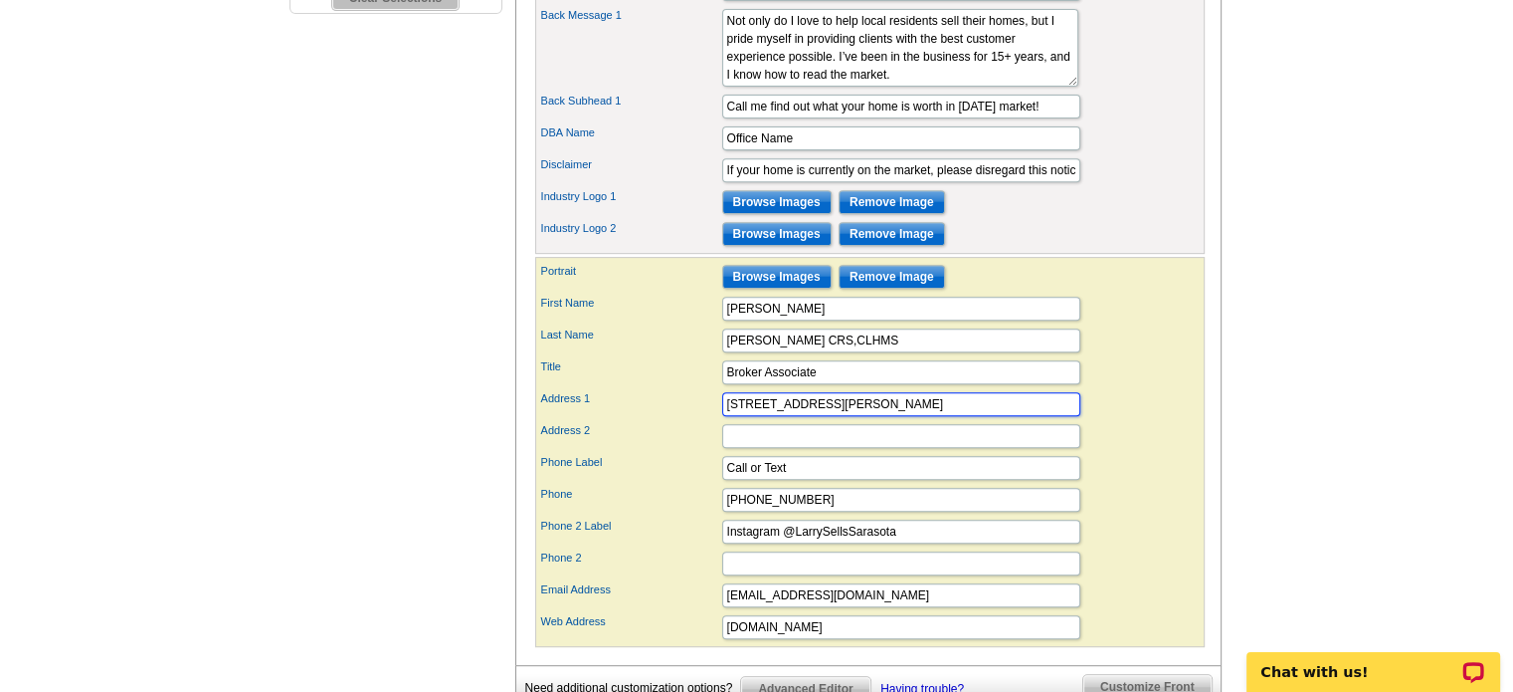
drag, startPoint x: 816, startPoint y: 433, endPoint x: 895, endPoint y: 431, distance: 78.6
click at [895, 416] on input "[STREET_ADDRESS][PERSON_NAME]" at bounding box center [901, 404] width 358 height 24
click at [725, 448] on input "Address 2" at bounding box center [901, 436] width 358 height 24
paste input "[GEOGRAPHIC_DATA], [GEOGRAPHIC_DATA]"
type input "[GEOGRAPHIC_DATA]"
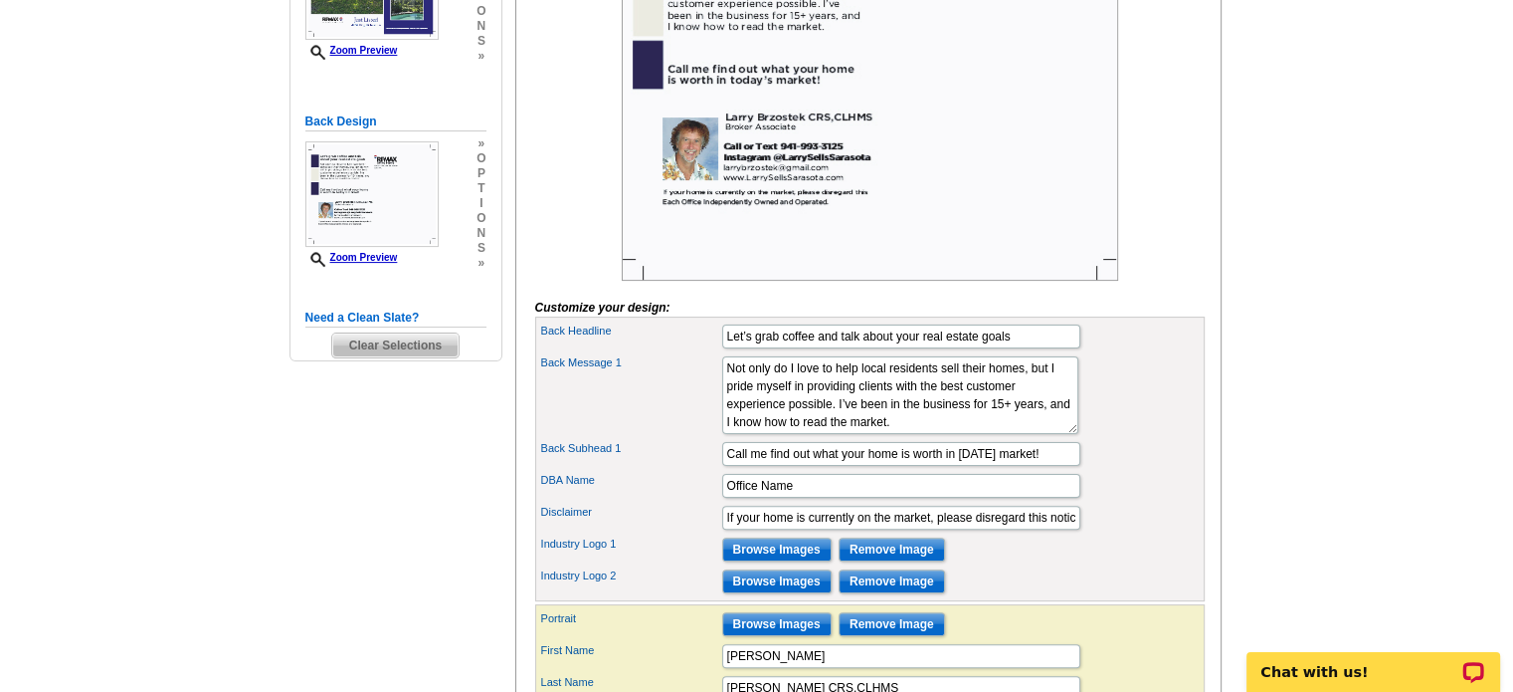
scroll to position [398, 0]
